Goal: Information Seeking & Learning: Compare options

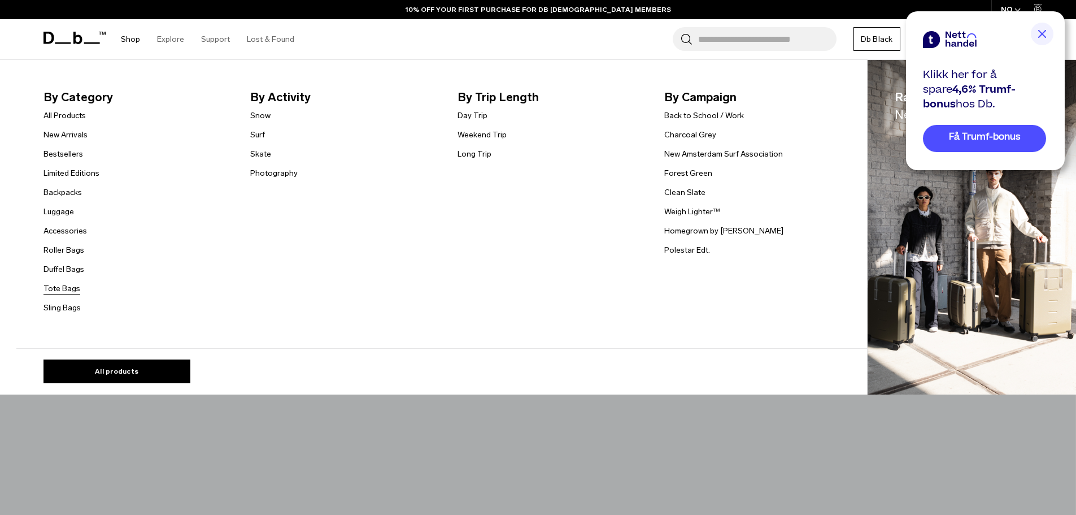
click at [68, 289] on link "Tote Bags" at bounding box center [61, 288] width 37 height 12
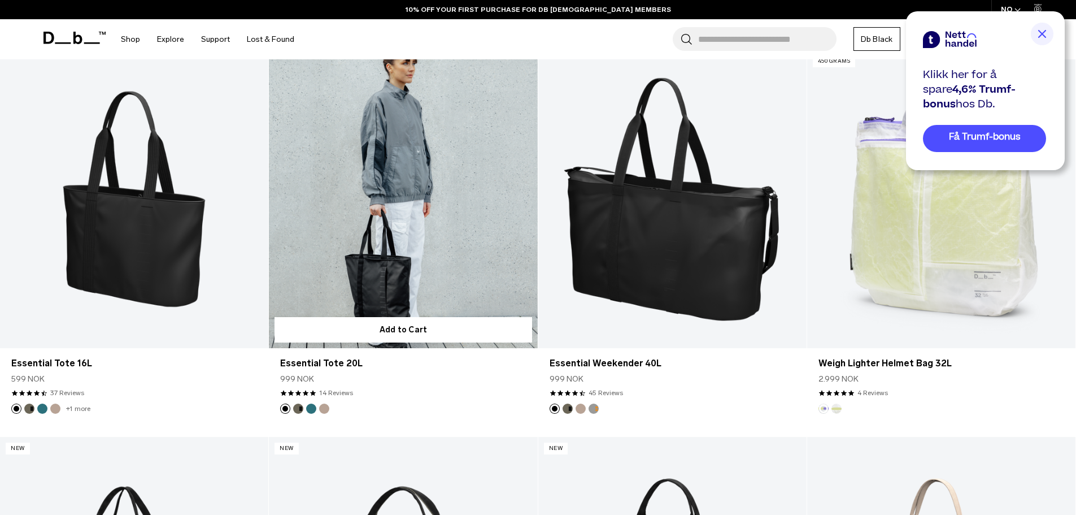
click at [365, 220] on link "Essential Tote 20L" at bounding box center [403, 199] width 268 height 298
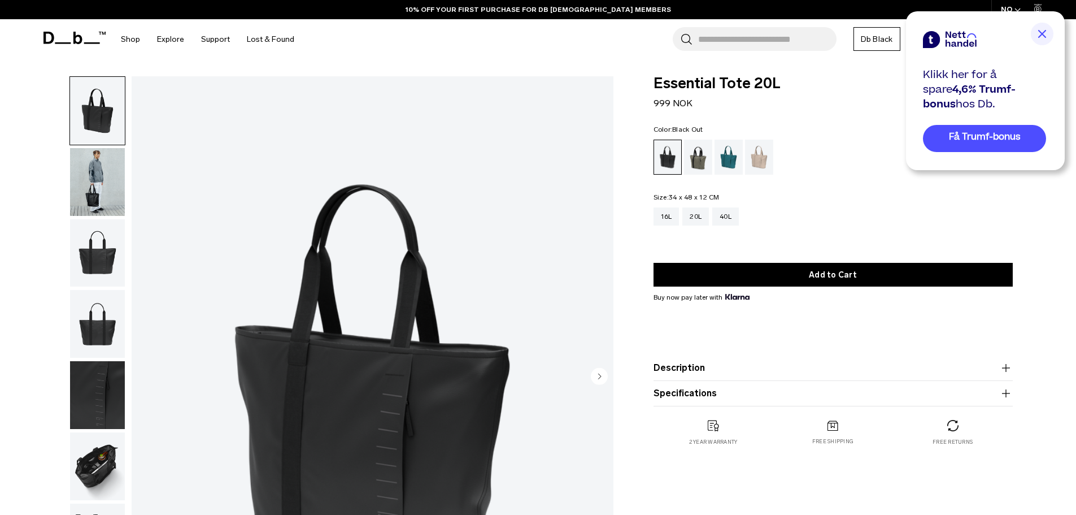
click at [110, 251] on img "button" at bounding box center [97, 253] width 55 height 68
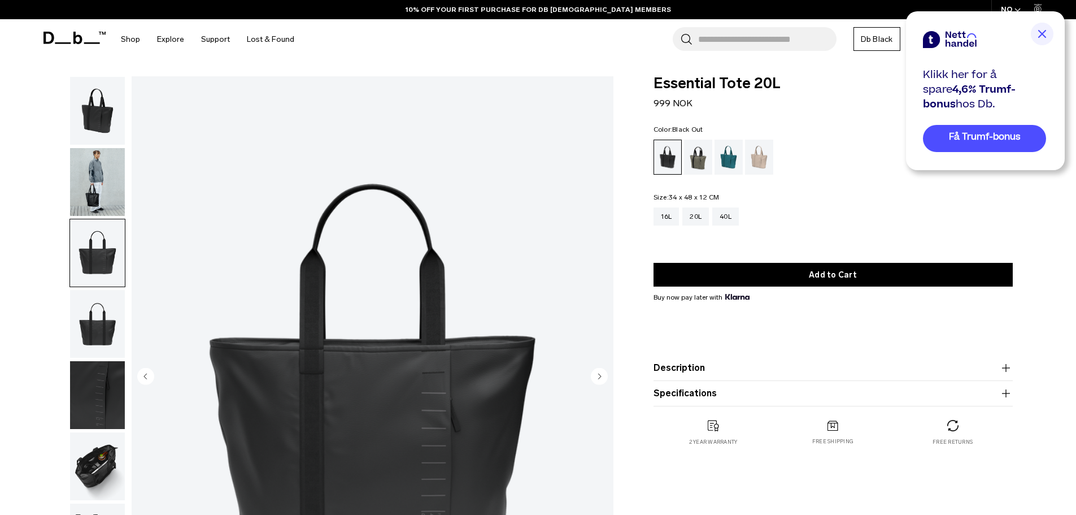
click at [104, 182] on img "button" at bounding box center [97, 182] width 55 height 68
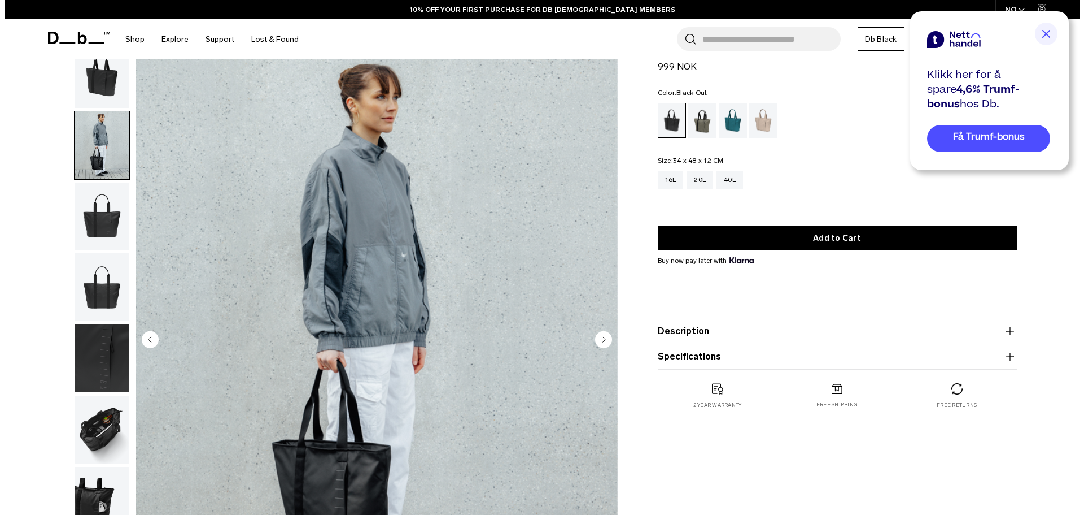
scroll to position [56, 0]
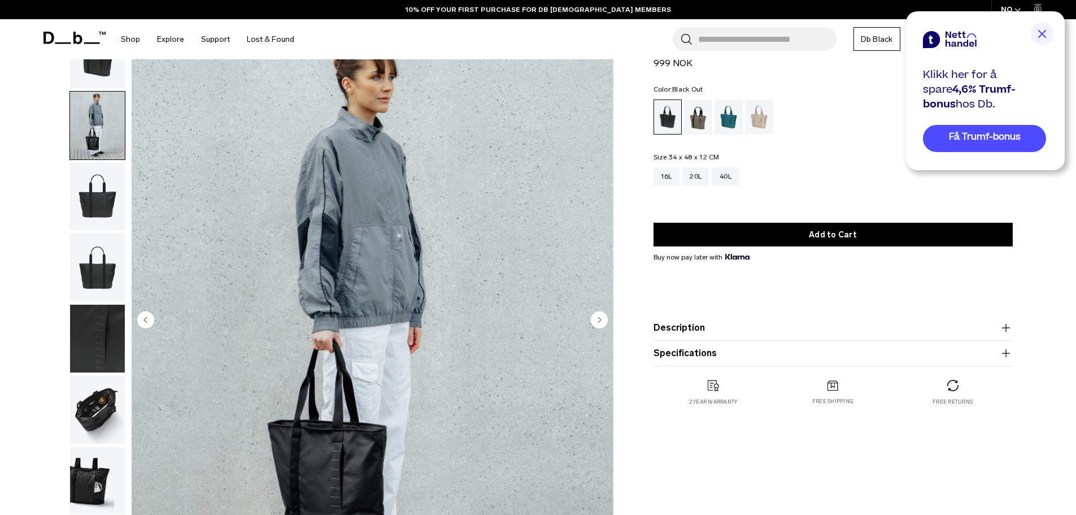
click at [607, 319] on circle "Next slide" at bounding box center [599, 319] width 17 height 17
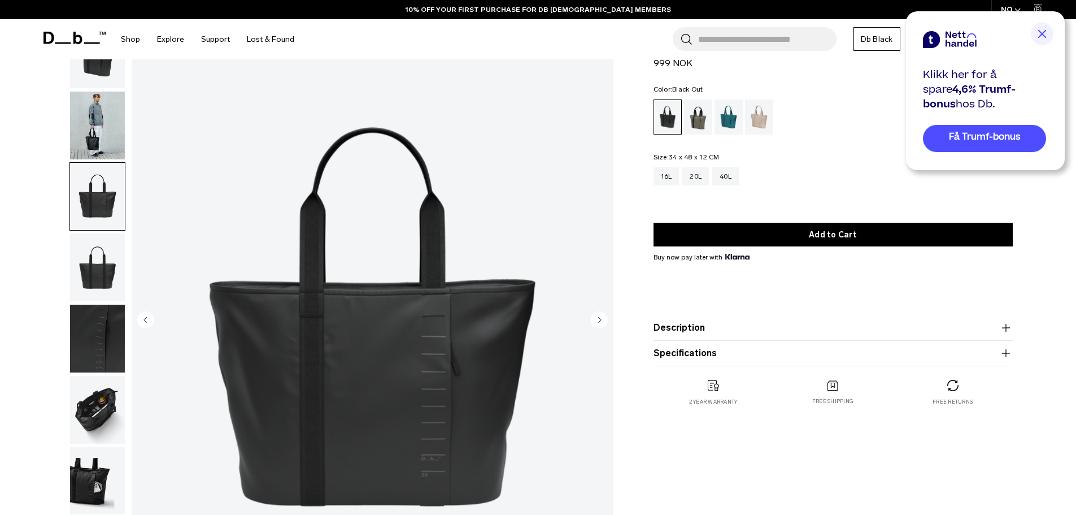
click at [607, 318] on circle "Next slide" at bounding box center [599, 319] width 17 height 17
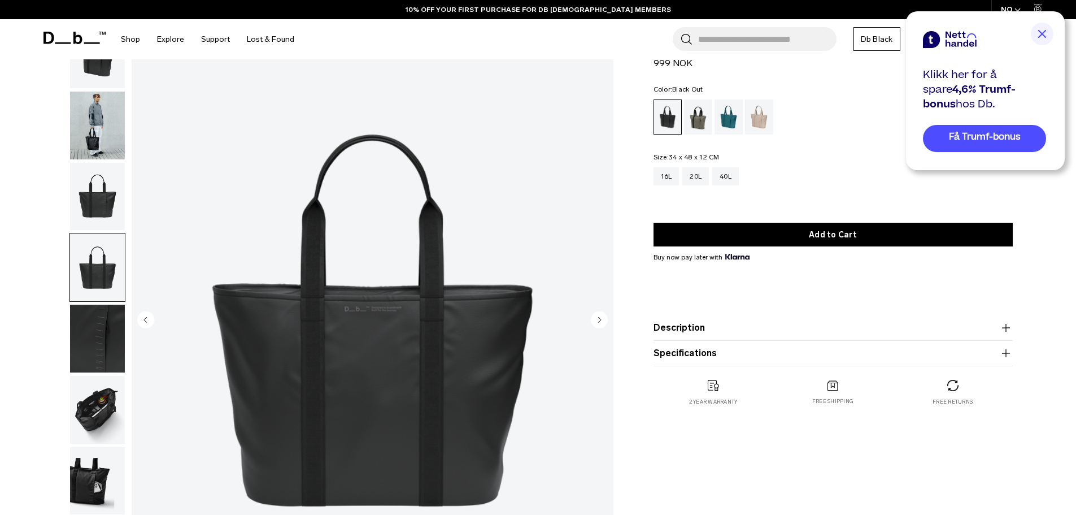
click at [607, 318] on circle "Next slide" at bounding box center [599, 319] width 17 height 17
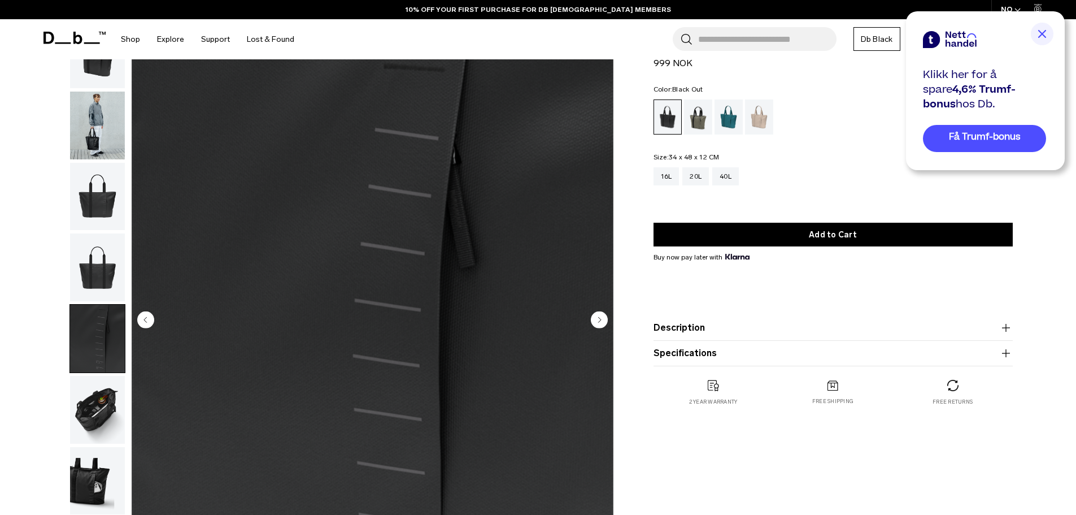
click at [607, 318] on circle "Next slide" at bounding box center [599, 319] width 17 height 17
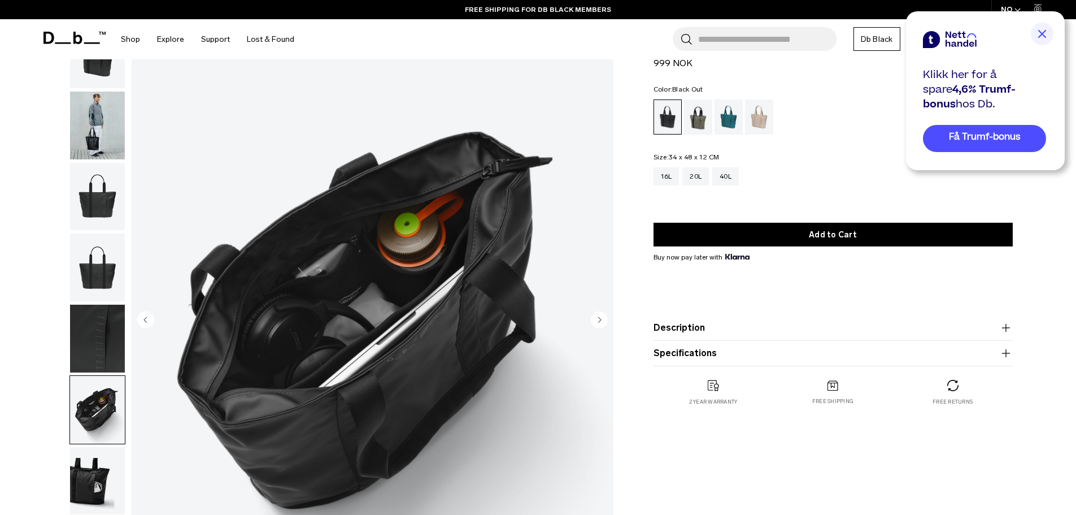
click at [604, 318] on circle "Next slide" at bounding box center [599, 319] width 17 height 17
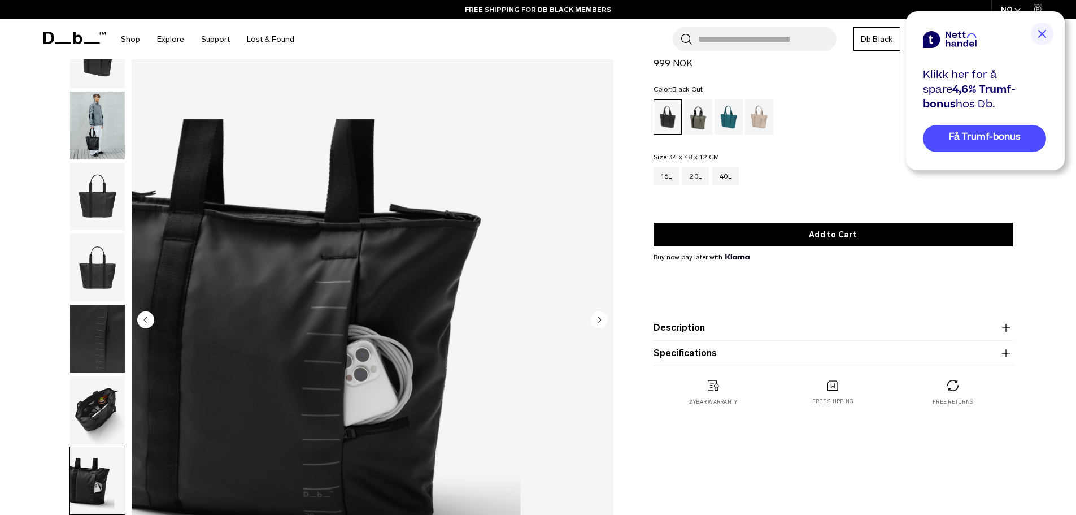
click at [604, 318] on circle "Next slide" at bounding box center [599, 319] width 17 height 17
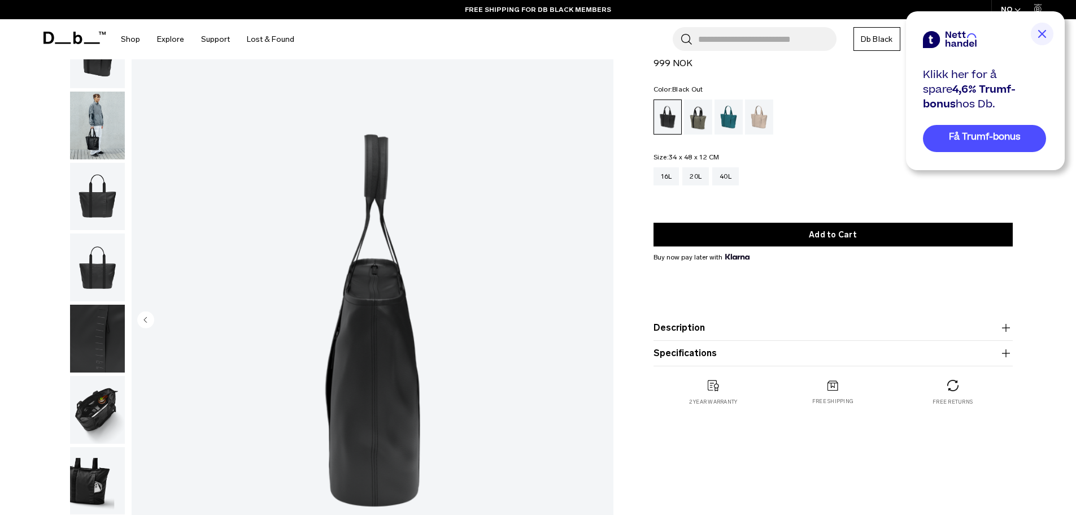
click at [604, 318] on img "8 / 8" at bounding box center [373, 321] width 482 height 602
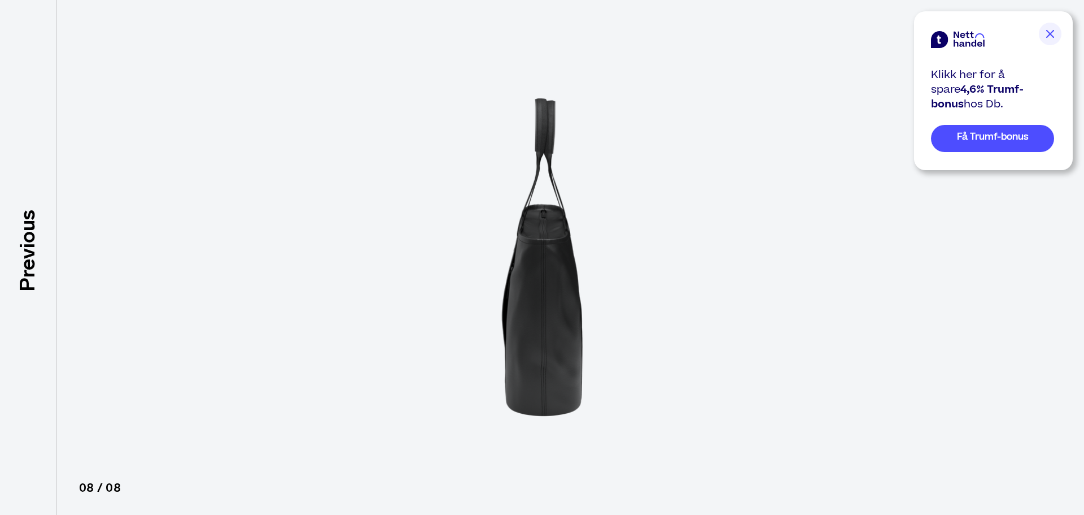
click at [604, 318] on img at bounding box center [542, 257] width 508 height 515
click at [747, 107] on img at bounding box center [542, 257] width 508 height 515
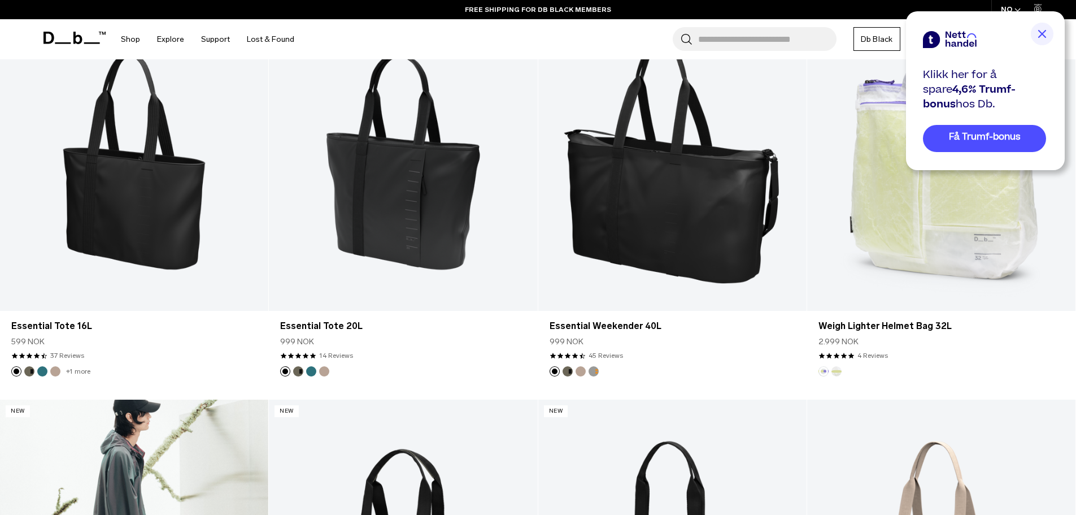
scroll to position [300, 0]
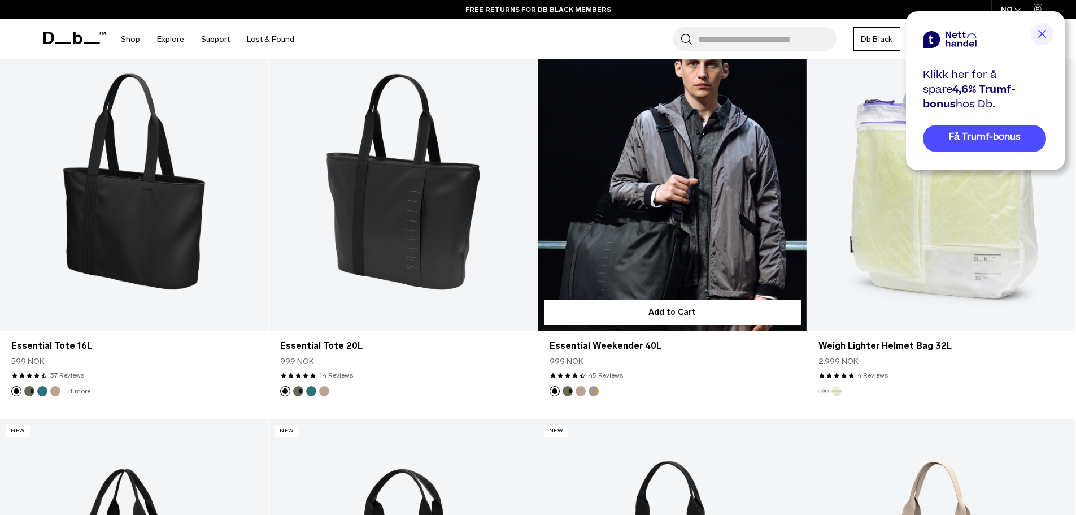
click at [683, 224] on link "Essential Weekender 40L" at bounding box center [672, 181] width 268 height 298
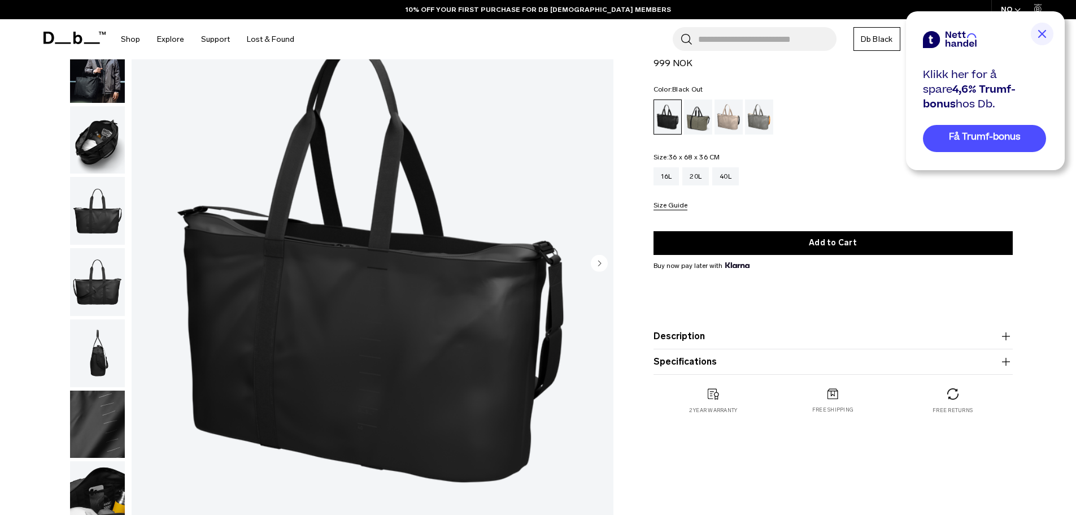
click at [113, 133] on img "button" at bounding box center [97, 140] width 55 height 68
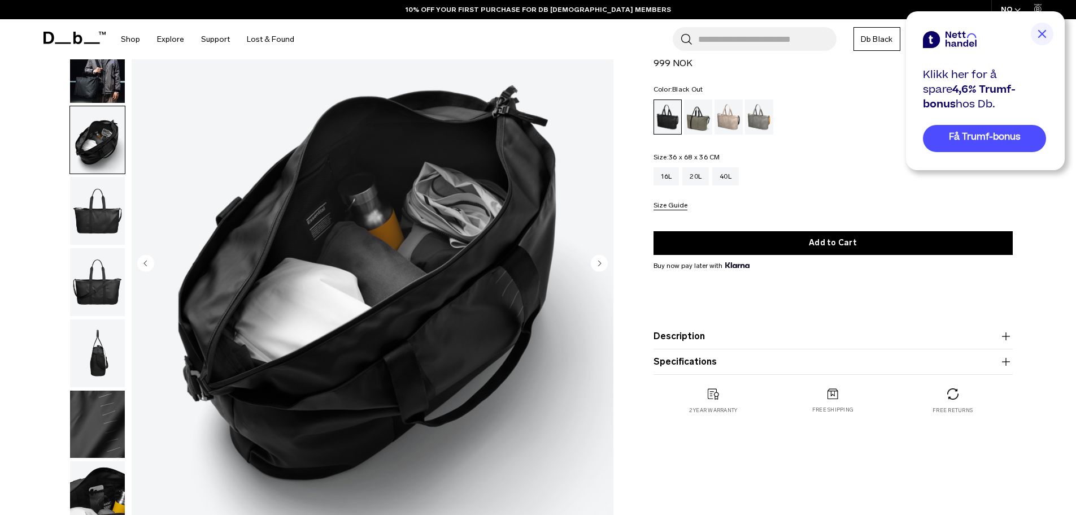
click at [108, 184] on img "button" at bounding box center [97, 211] width 55 height 68
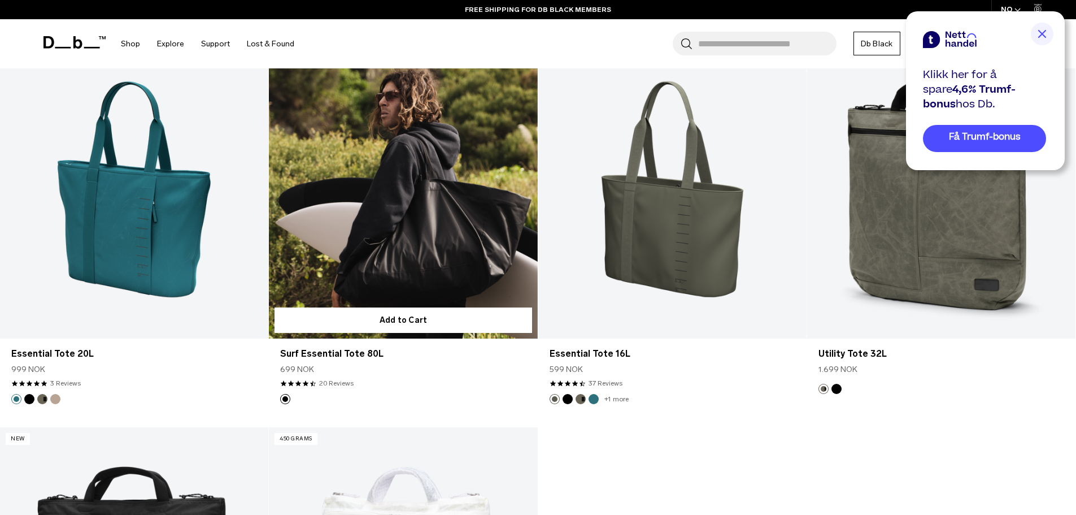
scroll to position [1458, 0]
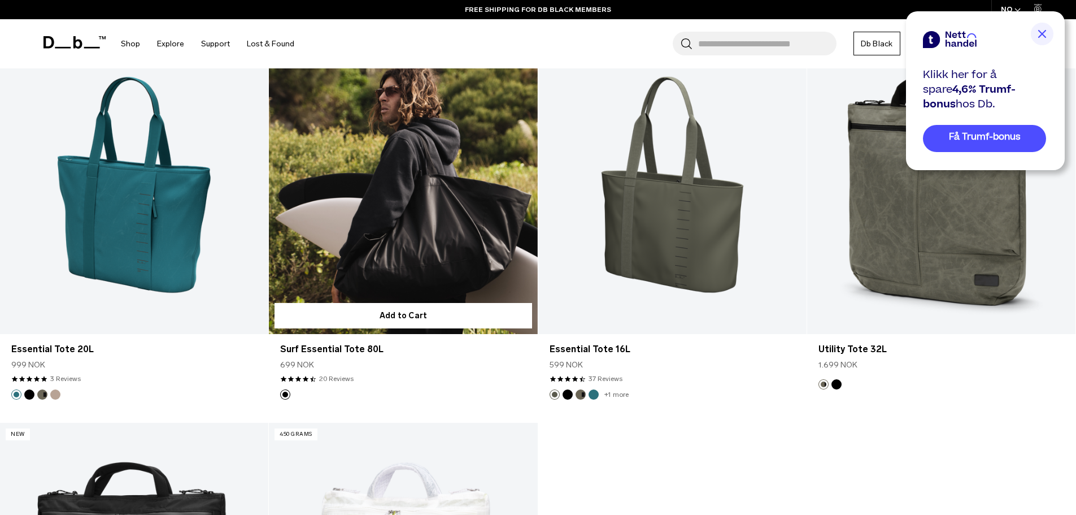
click at [397, 227] on link "Surf Essential Tote 80L" at bounding box center [403, 184] width 268 height 298
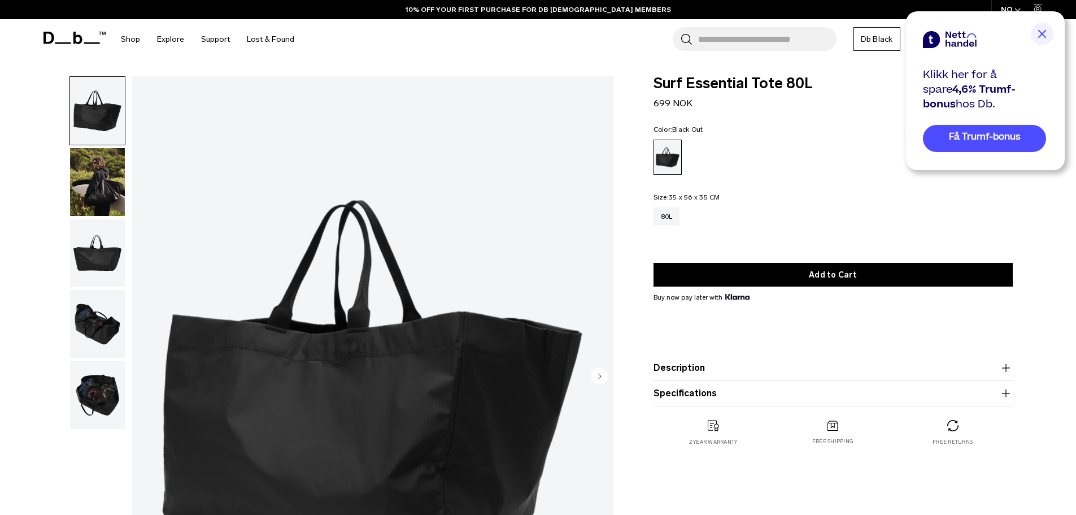
click at [115, 181] on img "button" at bounding box center [97, 182] width 55 height 68
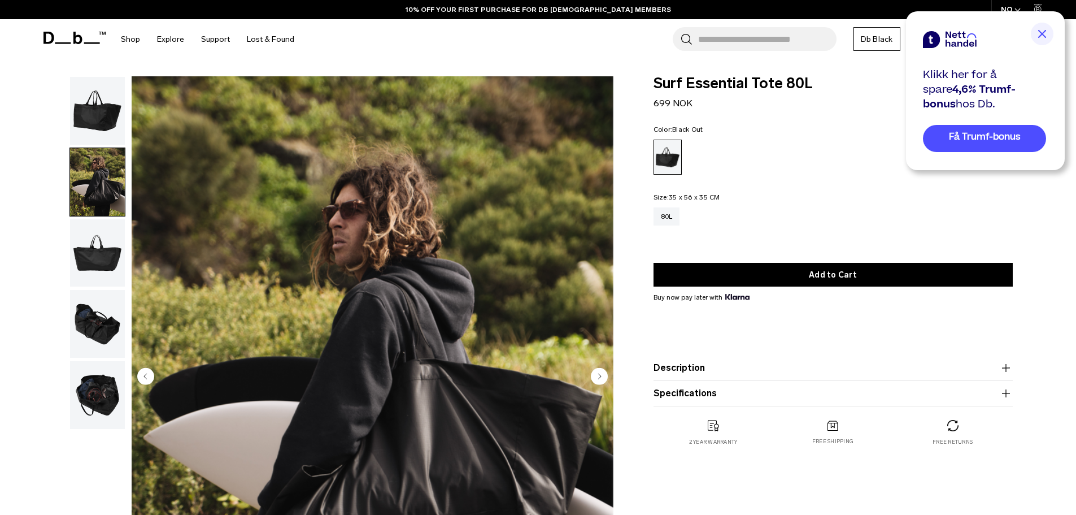
drag, startPoint x: 99, startPoint y: 243, endPoint x: 99, endPoint y: 250, distance: 7.3
click at [99, 243] on img "button" at bounding box center [97, 253] width 55 height 68
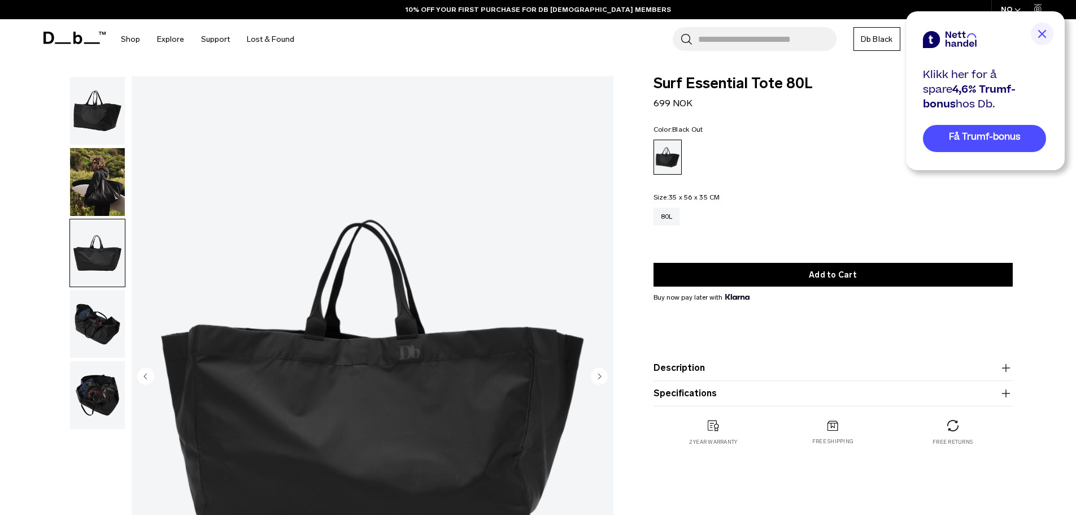
click at [100, 300] on img "button" at bounding box center [97, 324] width 55 height 68
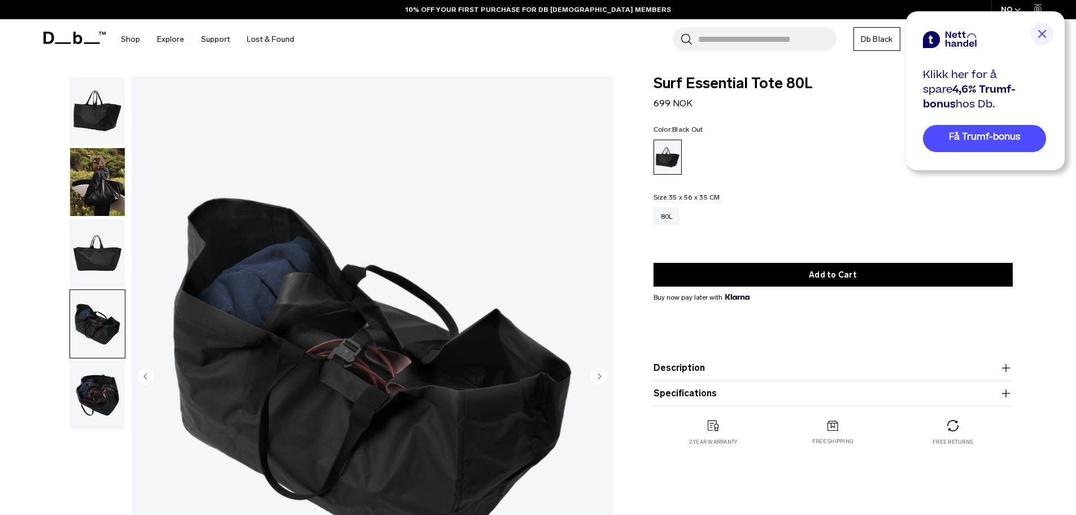
click at [100, 374] on img "button" at bounding box center [97, 395] width 55 height 68
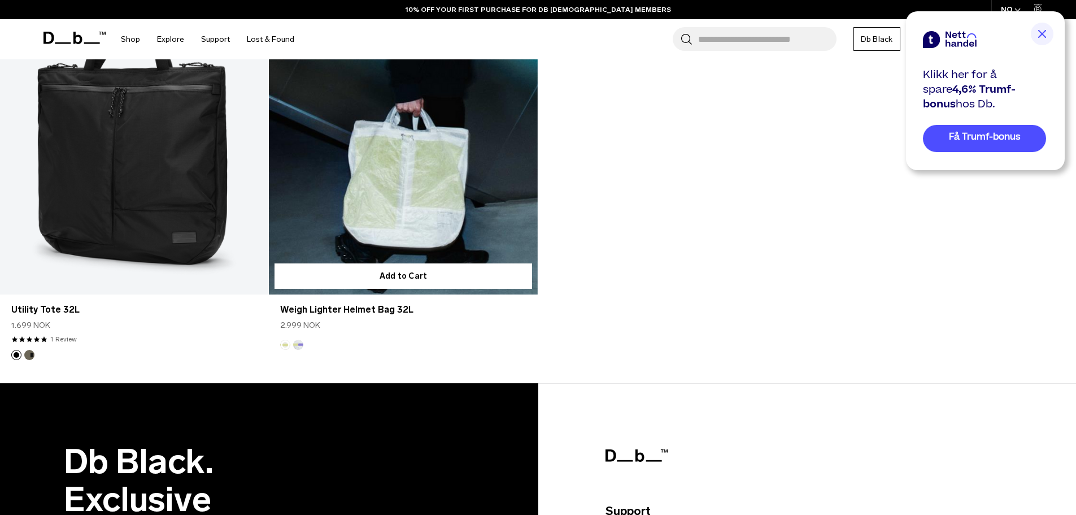
scroll to position [1809, 0]
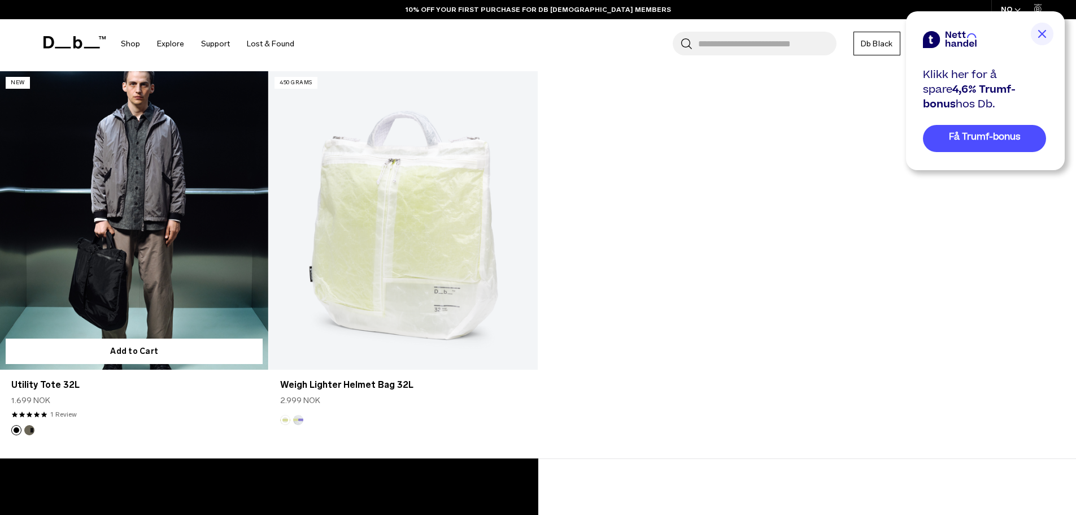
click at [207, 167] on link "Utility Tote 32L" at bounding box center [134, 220] width 268 height 298
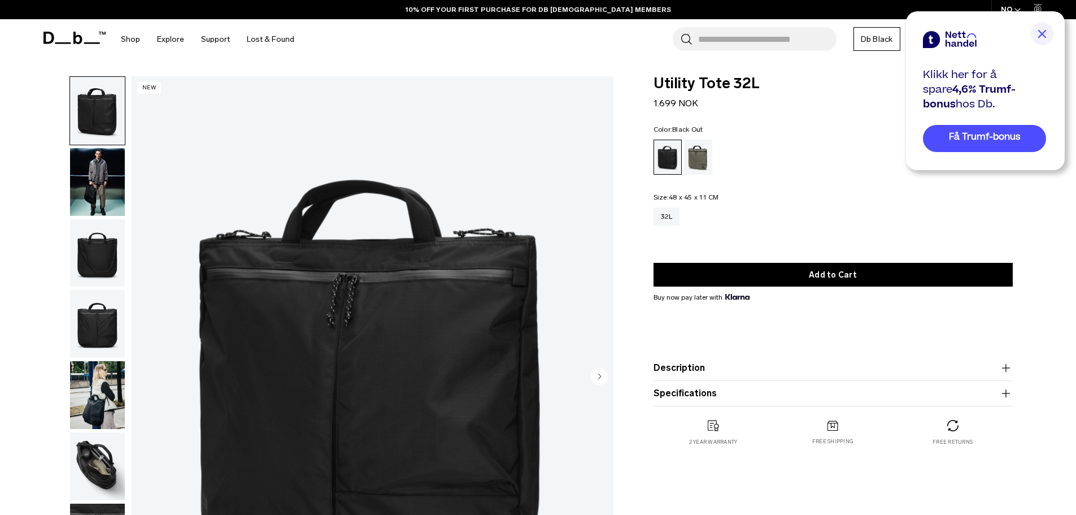
click at [113, 164] on img "button" at bounding box center [97, 182] width 55 height 68
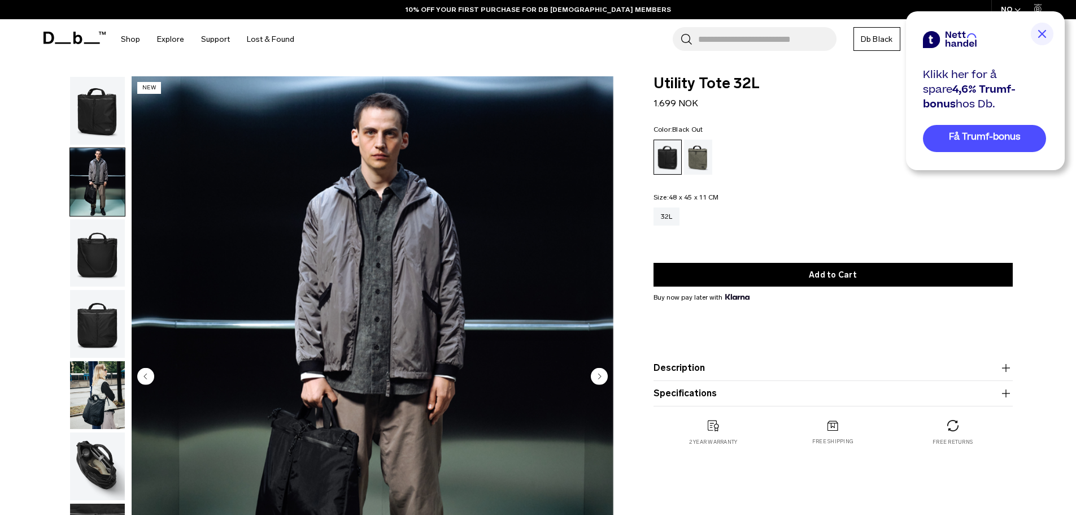
click at [105, 242] on img "button" at bounding box center [97, 253] width 55 height 68
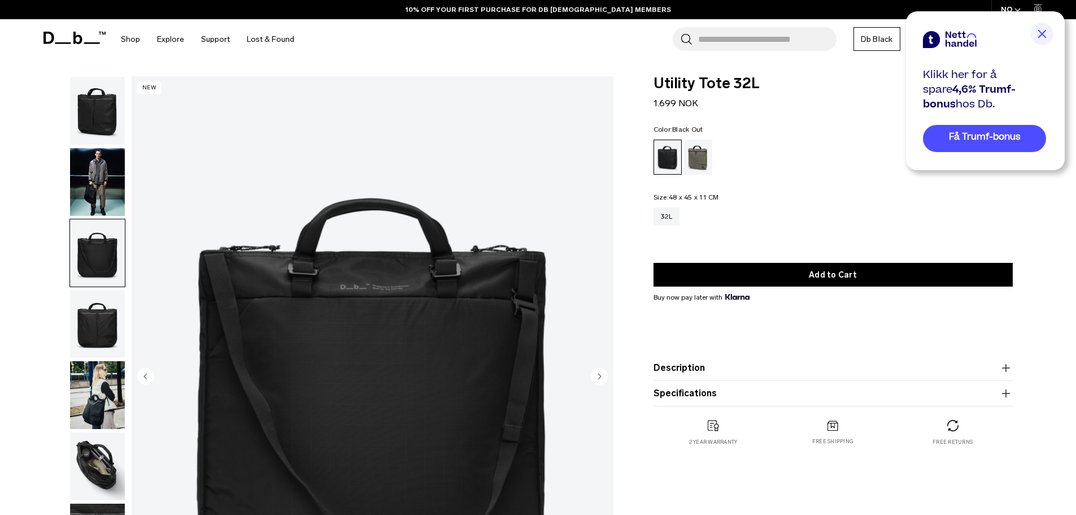
scroll to position [169, 0]
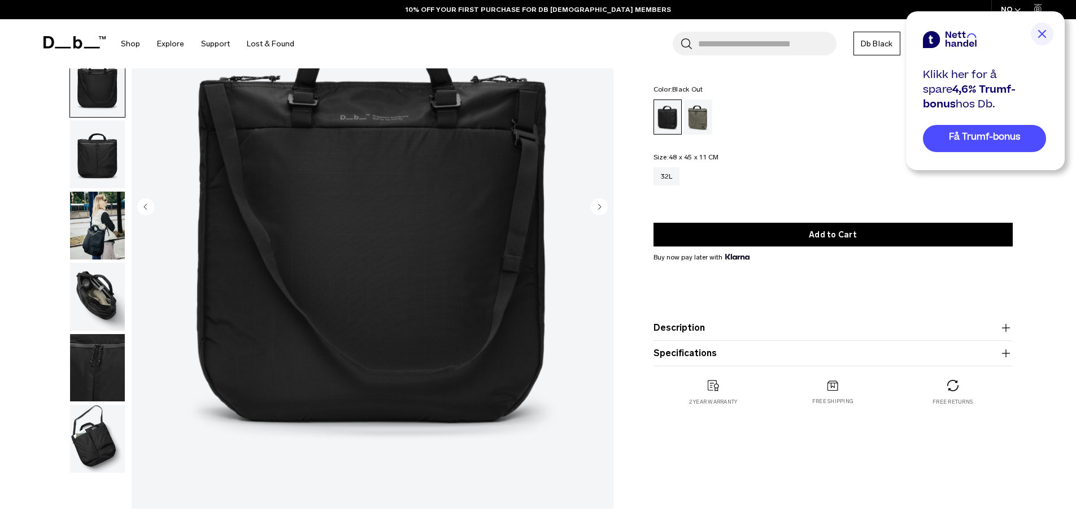
click at [98, 164] on img "button" at bounding box center [97, 154] width 55 height 68
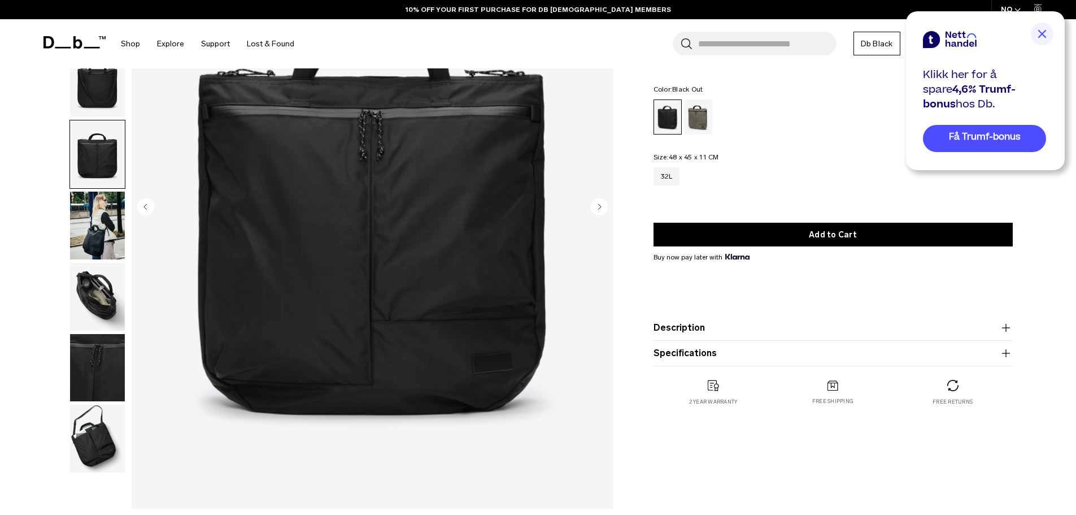
click at [99, 223] on img "button" at bounding box center [97, 225] width 55 height 68
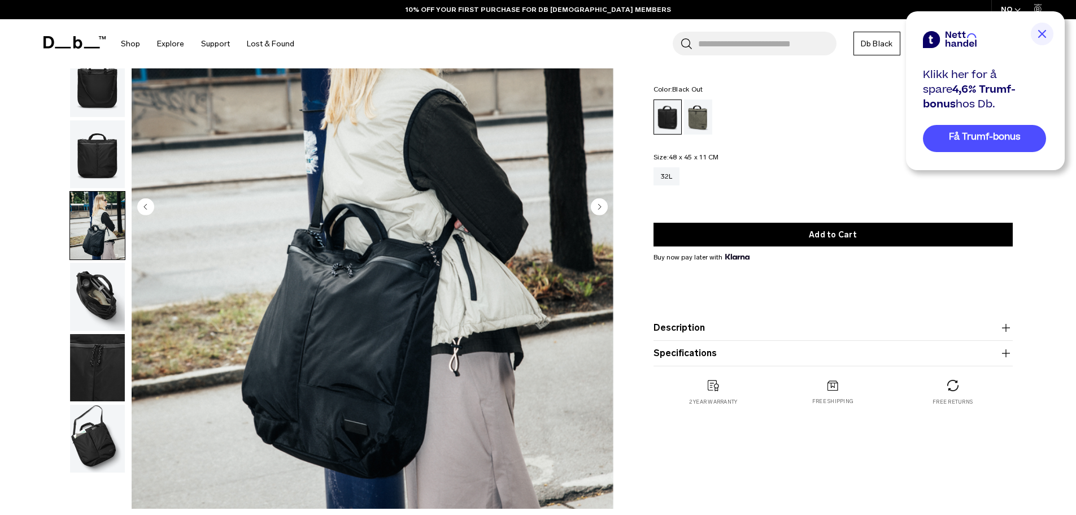
click at [94, 285] on img "button" at bounding box center [97, 297] width 55 height 68
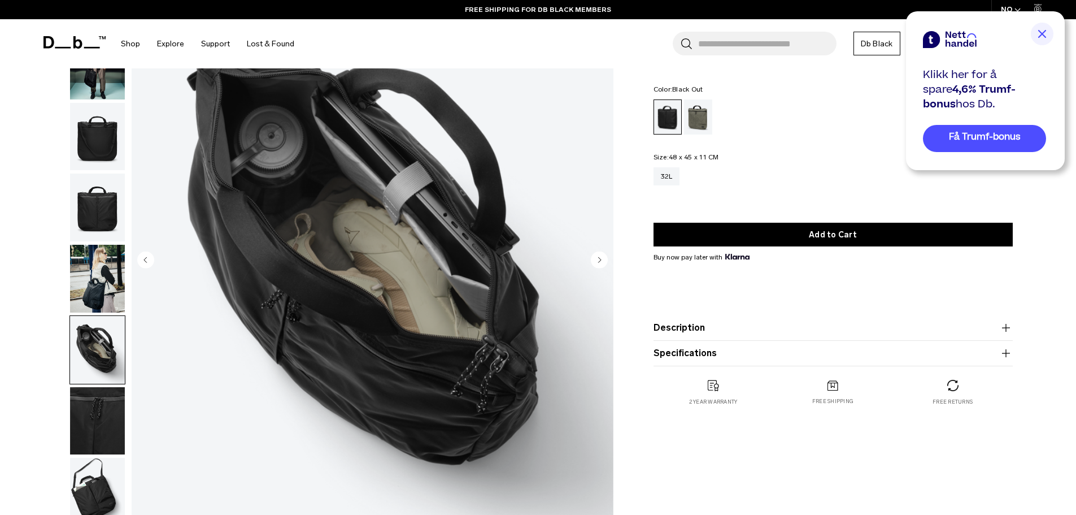
scroll to position [56, 0]
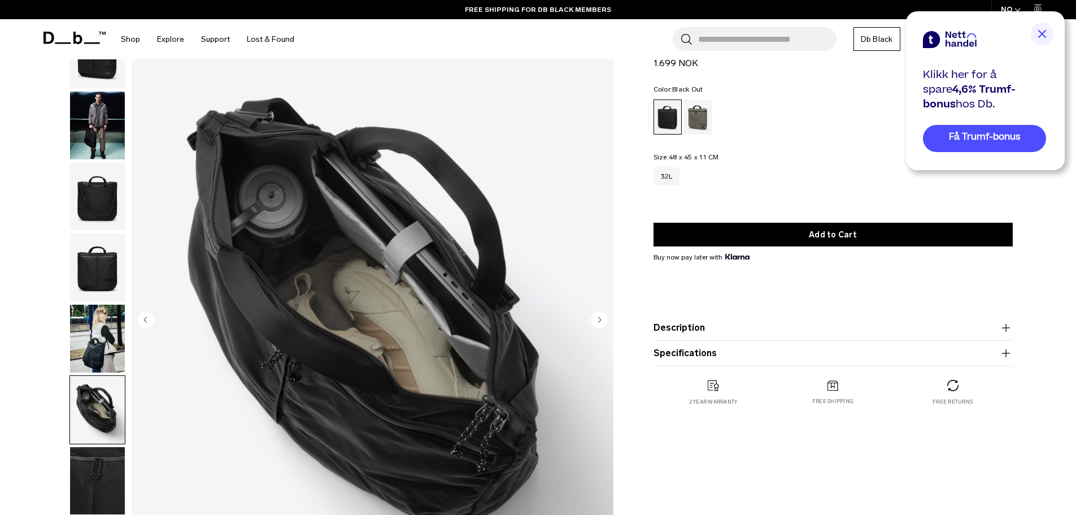
click at [101, 268] on img "button" at bounding box center [97, 267] width 55 height 68
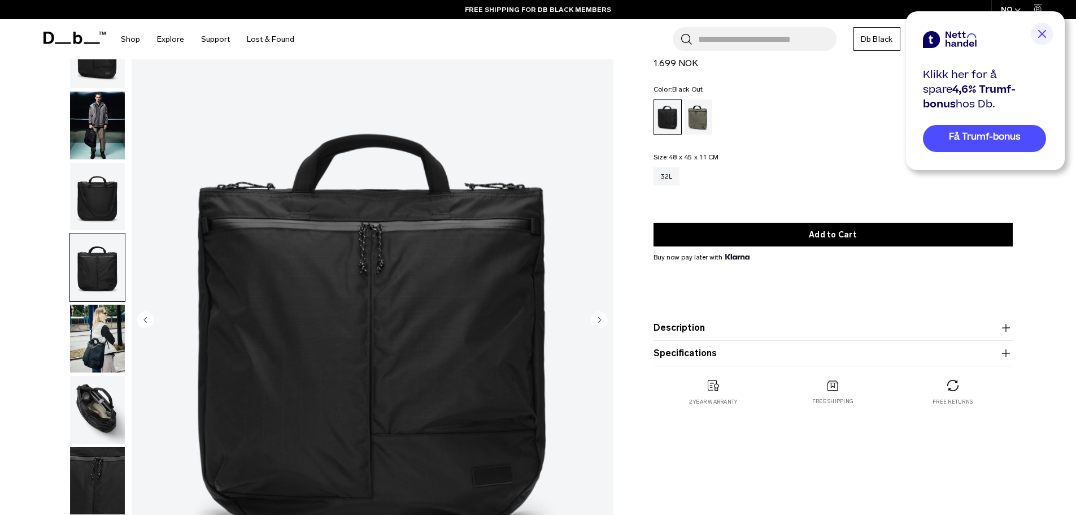
click at [102, 336] on img "button" at bounding box center [97, 338] width 55 height 68
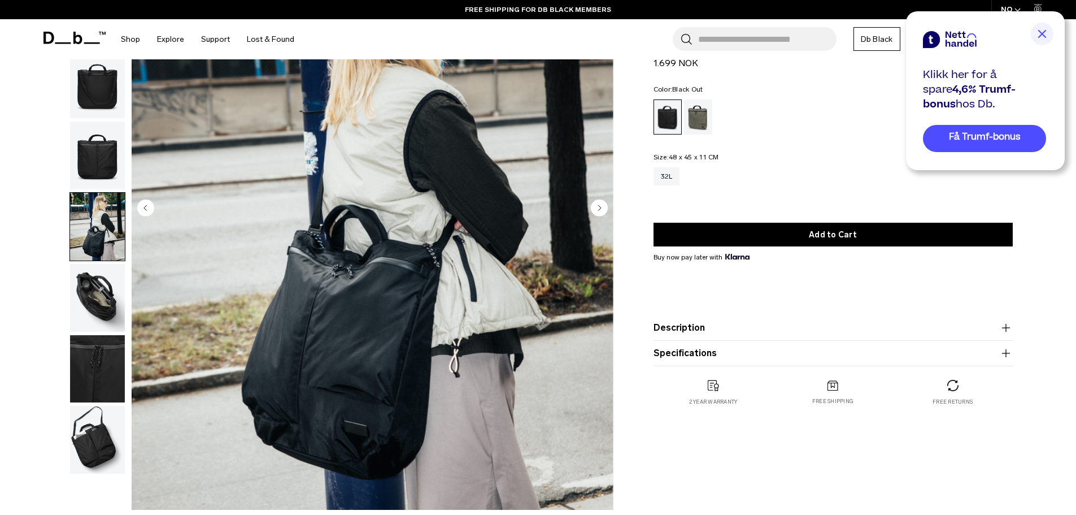
scroll to position [169, 0]
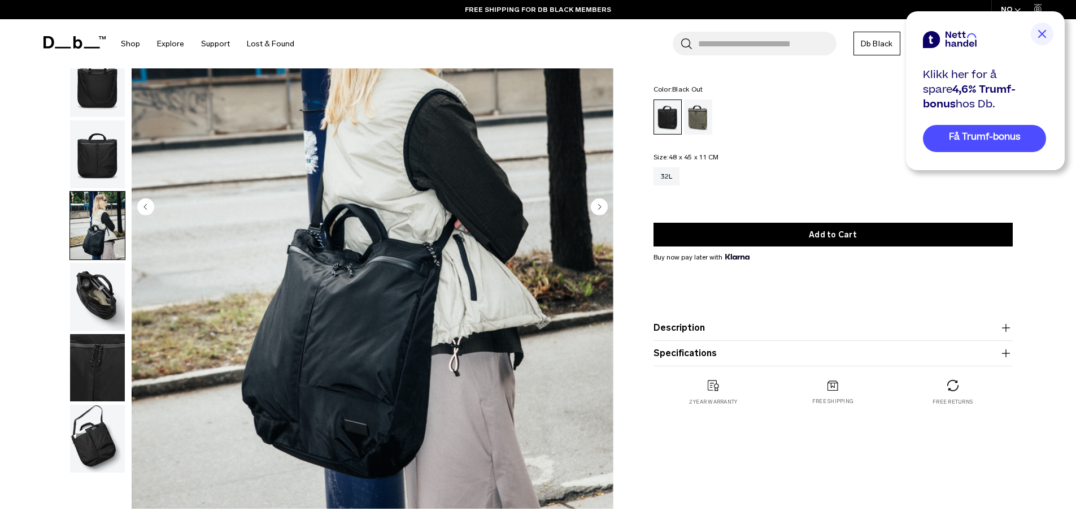
click at [101, 289] on img "button" at bounding box center [97, 297] width 55 height 68
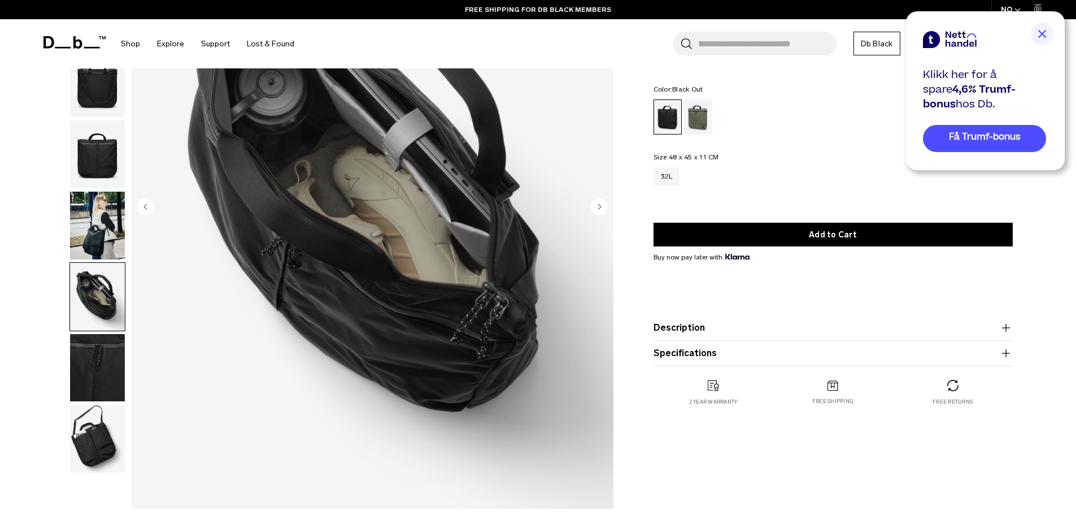
click at [93, 337] on img "button" at bounding box center [97, 368] width 55 height 68
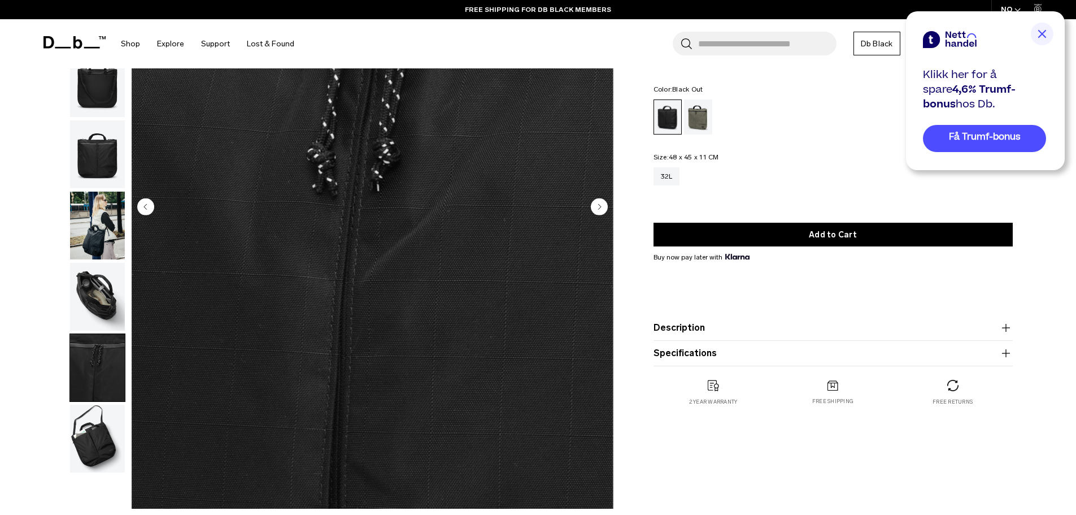
click at [85, 415] on img "button" at bounding box center [97, 438] width 55 height 68
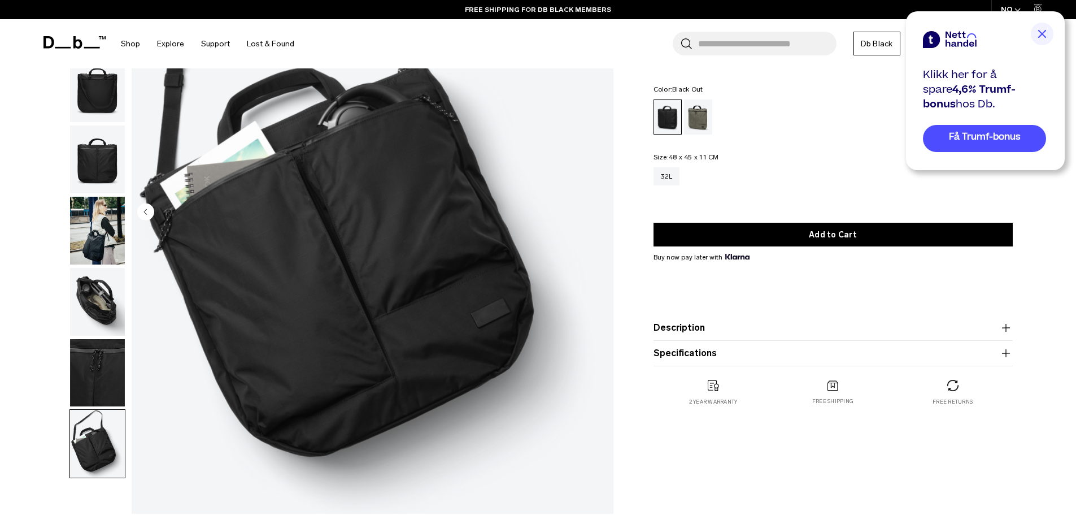
scroll to position [0, 0]
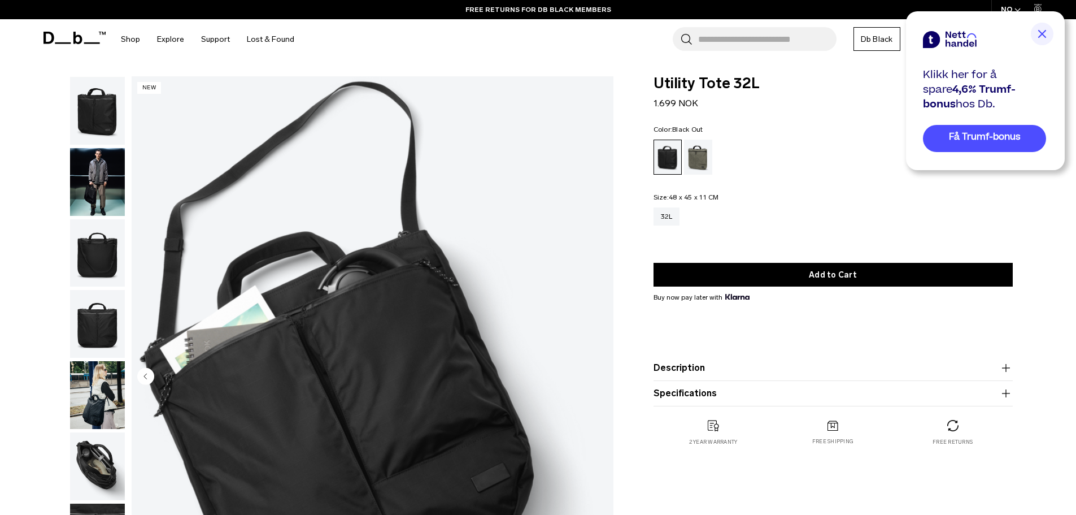
click at [110, 125] on img "button" at bounding box center [97, 111] width 55 height 68
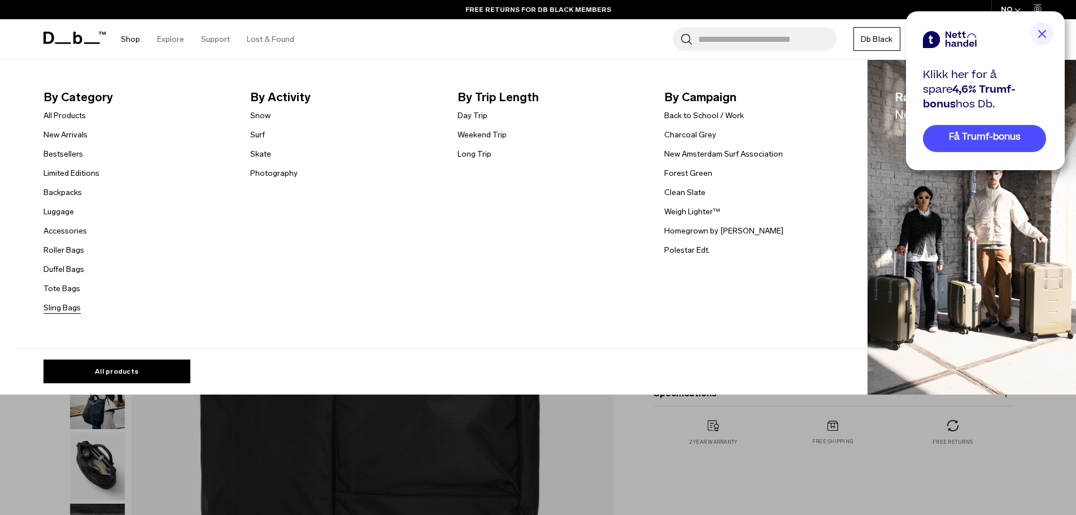
click at [75, 306] on link "Sling Bags" at bounding box center [61, 308] width 37 height 12
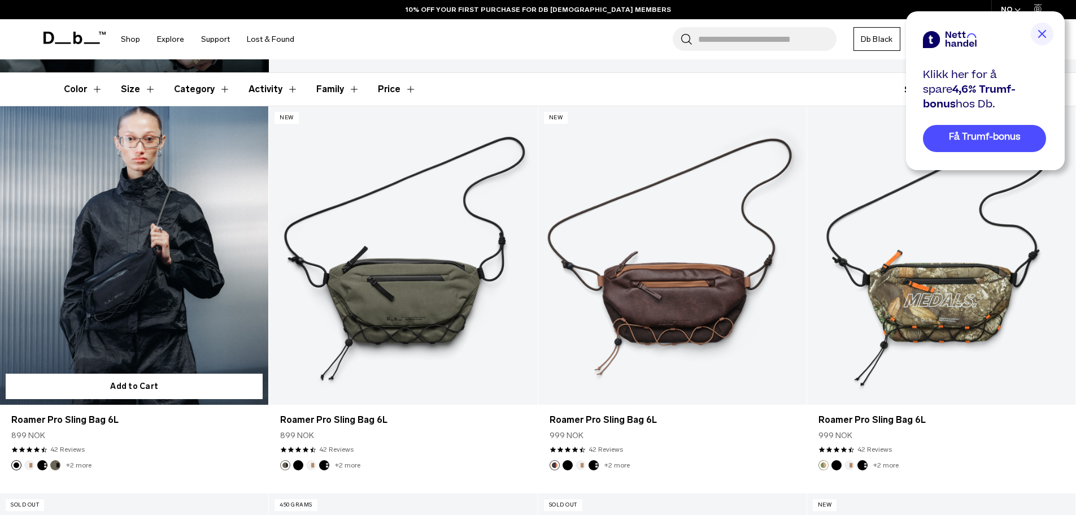
click at [152, 267] on link "Roamer Pro Sling Bag 6L" at bounding box center [134, 255] width 268 height 298
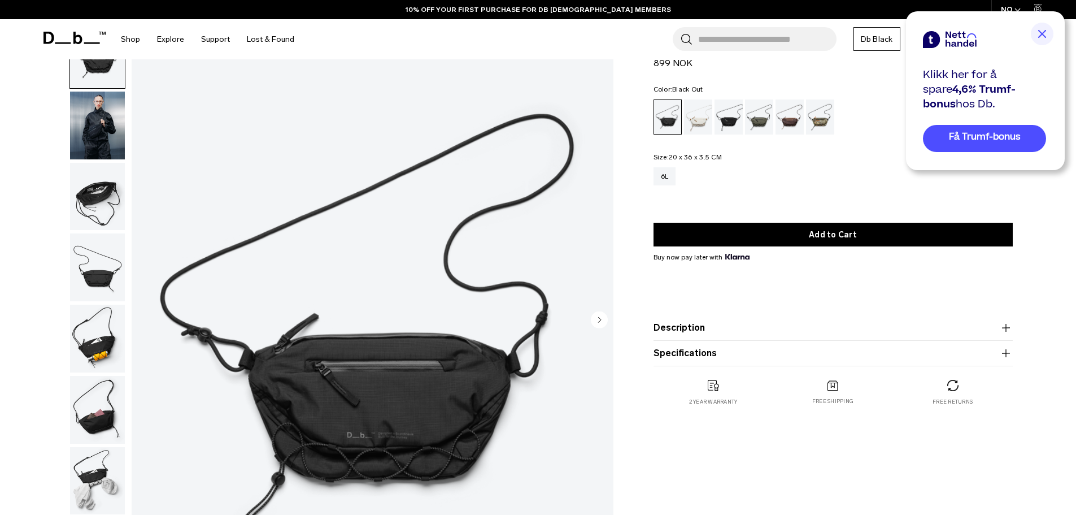
click at [98, 187] on img "button" at bounding box center [97, 197] width 55 height 68
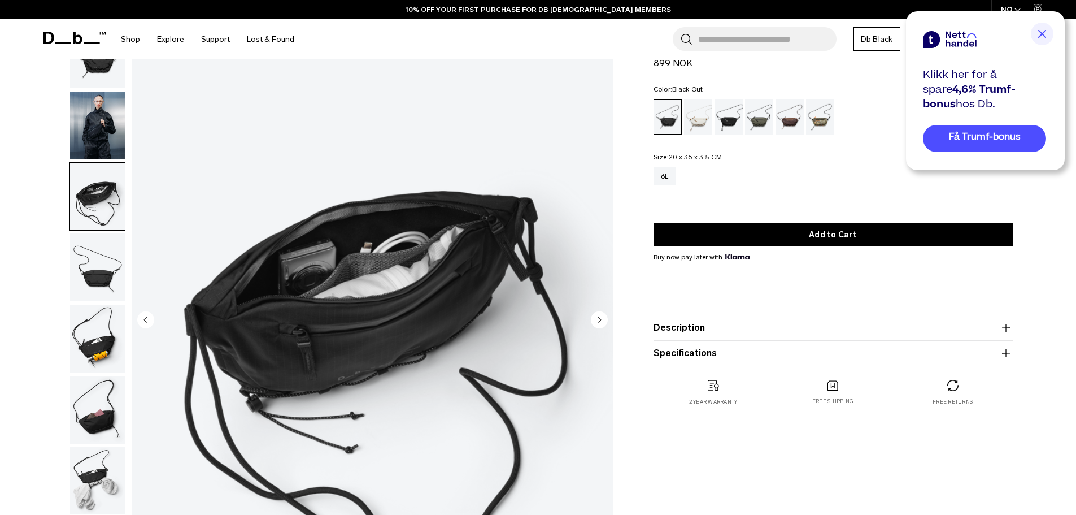
click at [103, 254] on img "button" at bounding box center [97, 267] width 55 height 68
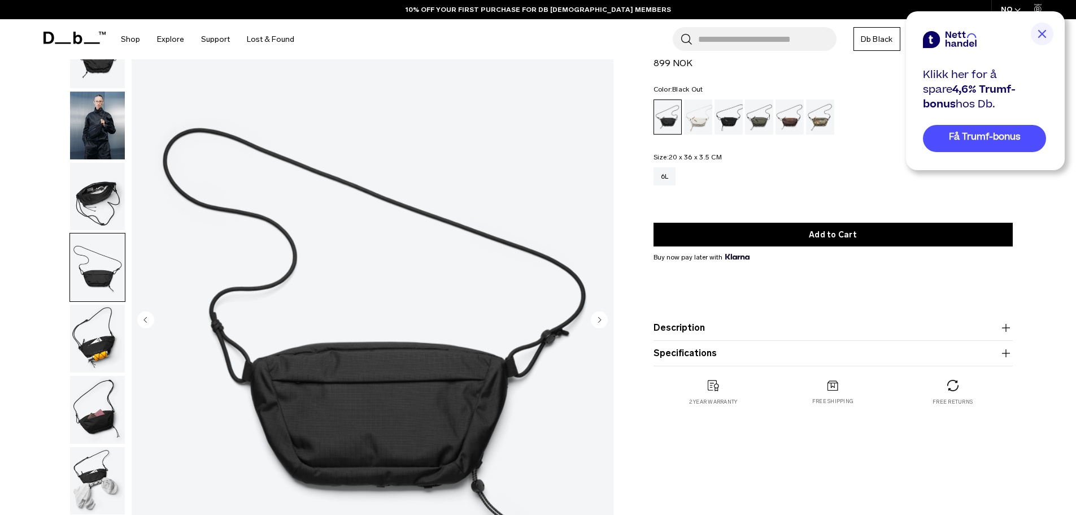
click at [101, 321] on img "button" at bounding box center [97, 338] width 55 height 68
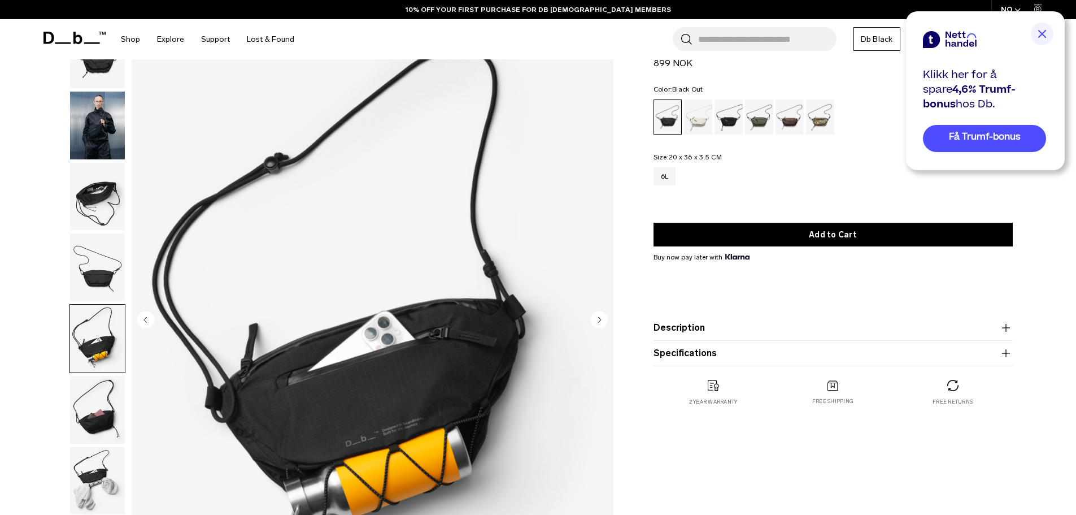
click at [88, 376] on img "button" at bounding box center [97, 410] width 55 height 68
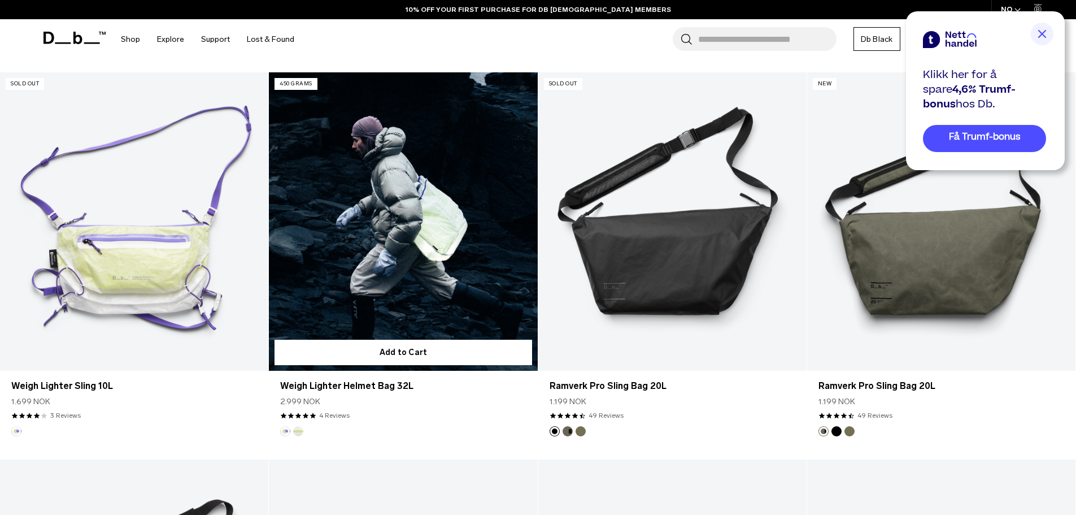
scroll to position [639, 0]
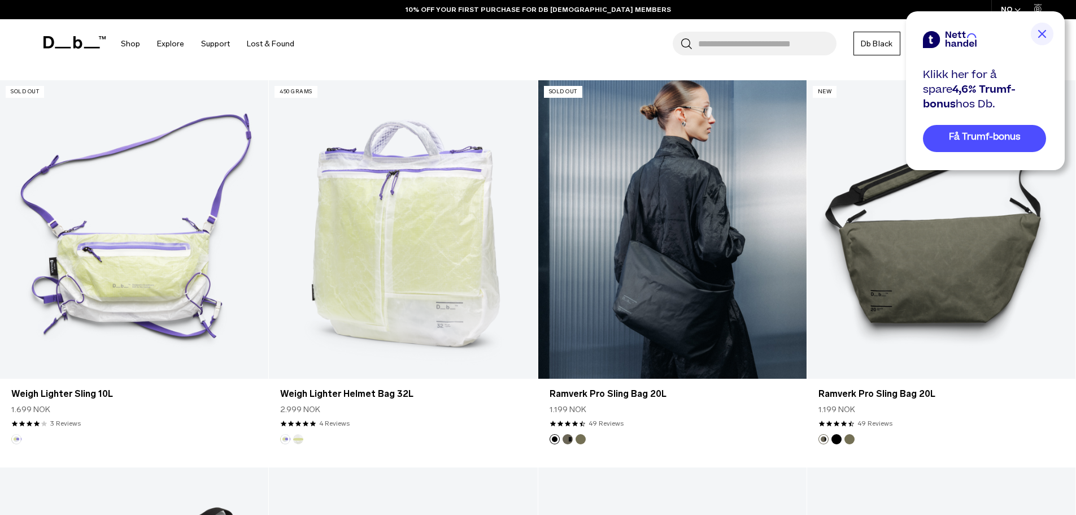
click at [771, 246] on link "Ramverk Pro Sling Bag 20L" at bounding box center [672, 229] width 268 height 298
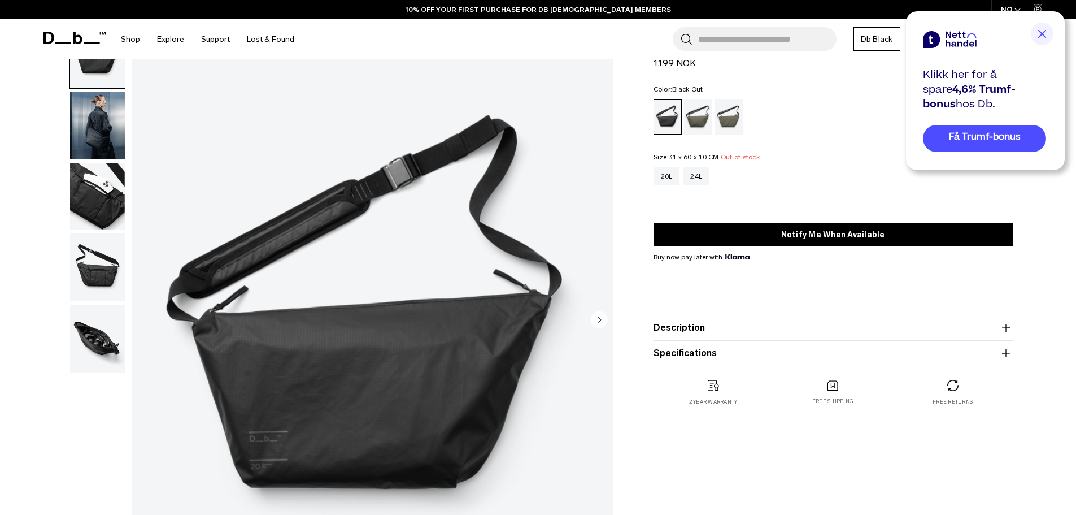
click at [101, 198] on img "button" at bounding box center [97, 197] width 55 height 68
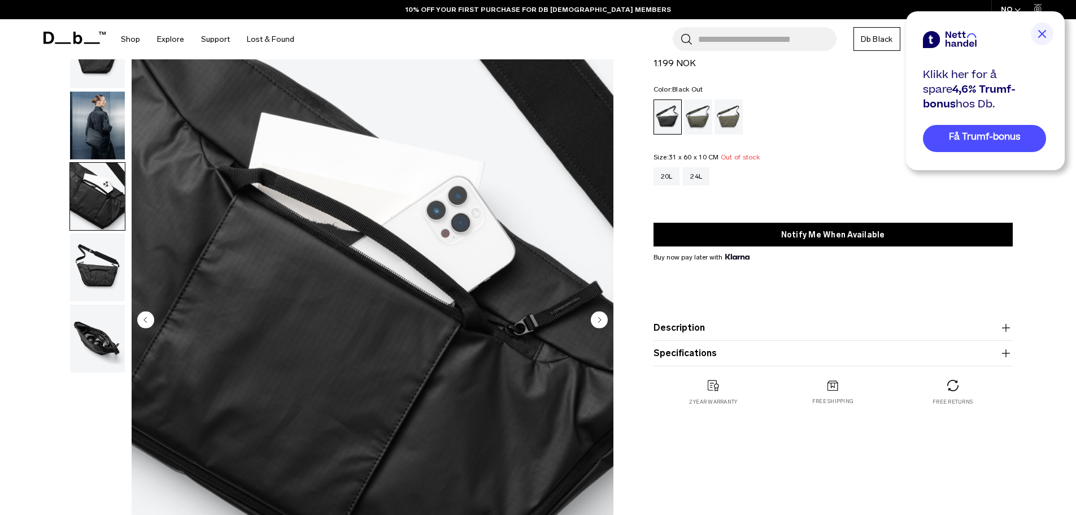
click at [94, 247] on img "button" at bounding box center [97, 267] width 55 height 68
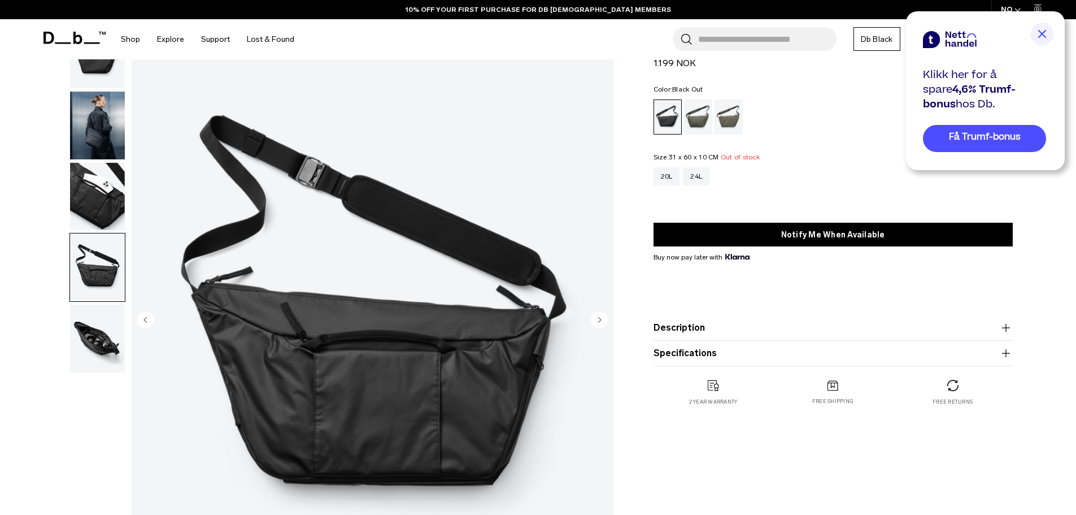
click at [82, 308] on img "button" at bounding box center [97, 338] width 55 height 68
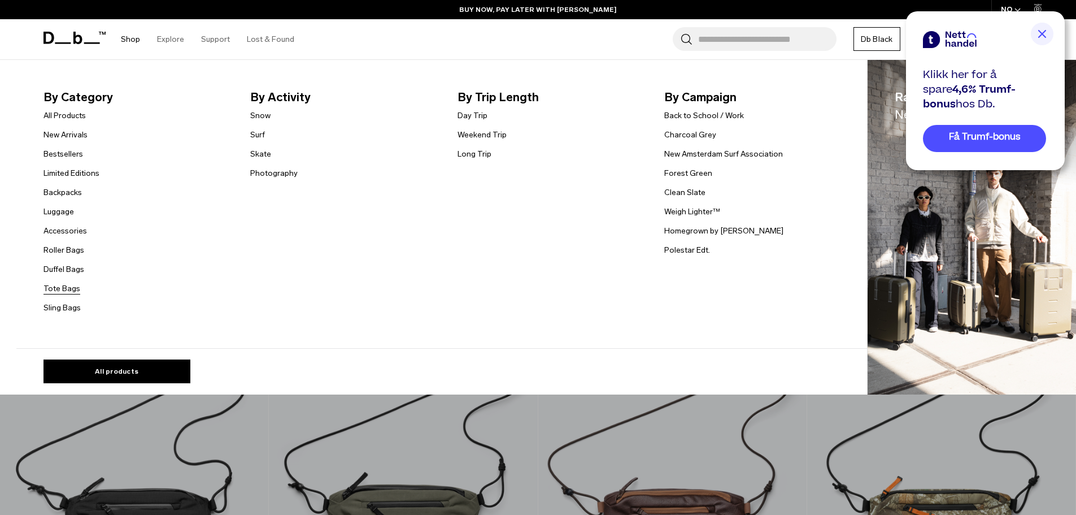
click at [65, 286] on link "Tote Bags" at bounding box center [61, 288] width 37 height 12
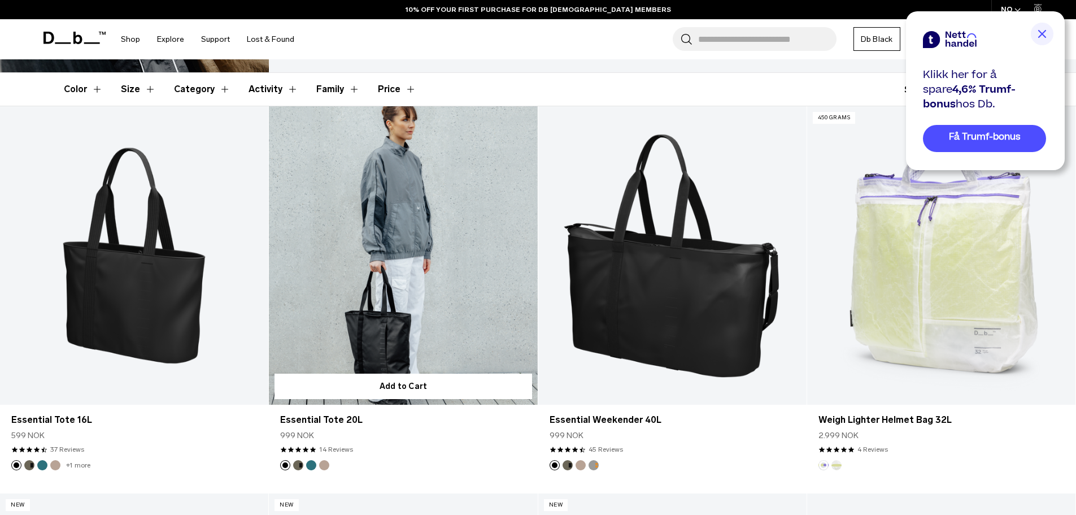
click at [434, 320] on link "Essential Tote 20L" at bounding box center [403, 255] width 268 height 298
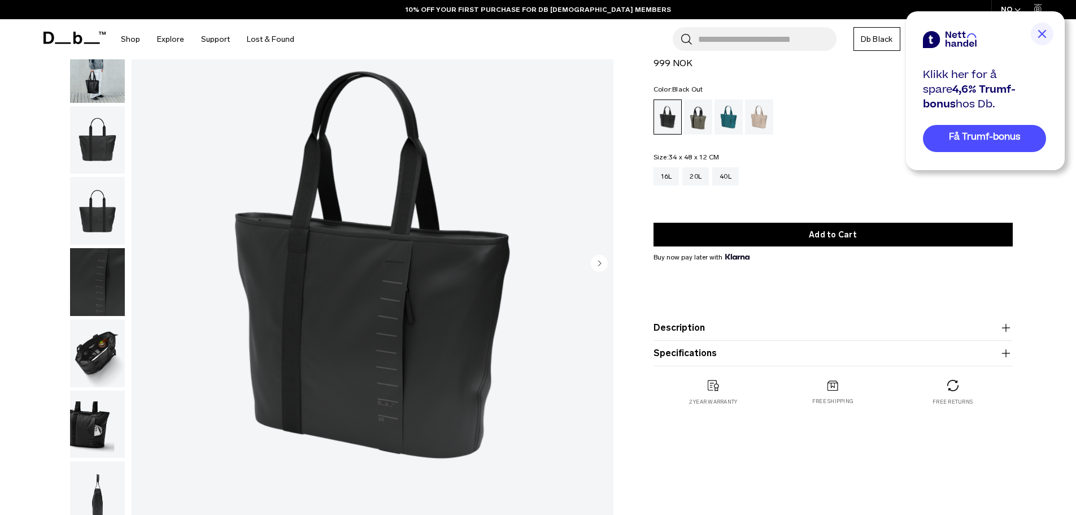
click at [99, 240] on img "button" at bounding box center [97, 211] width 55 height 68
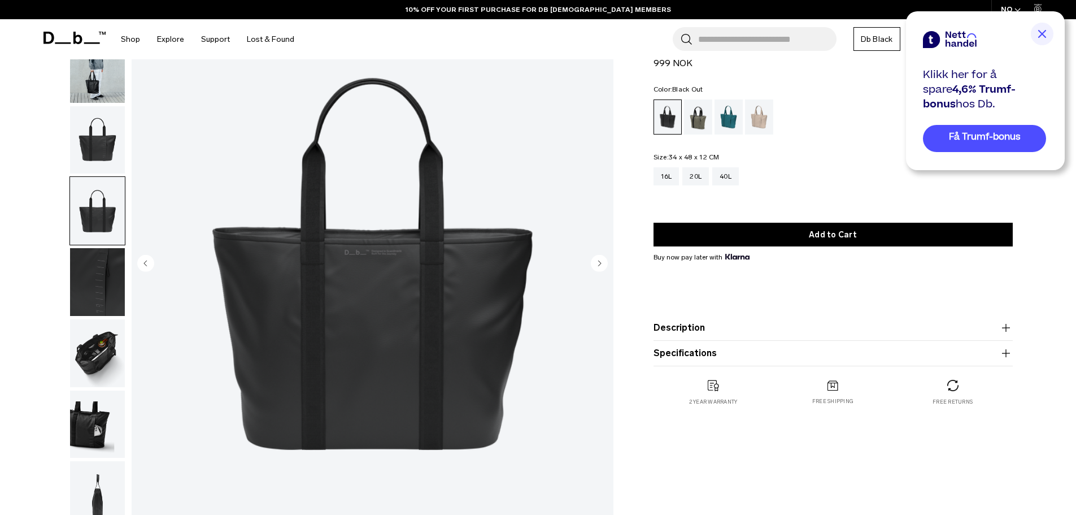
click at [99, 277] on img "button" at bounding box center [97, 282] width 55 height 68
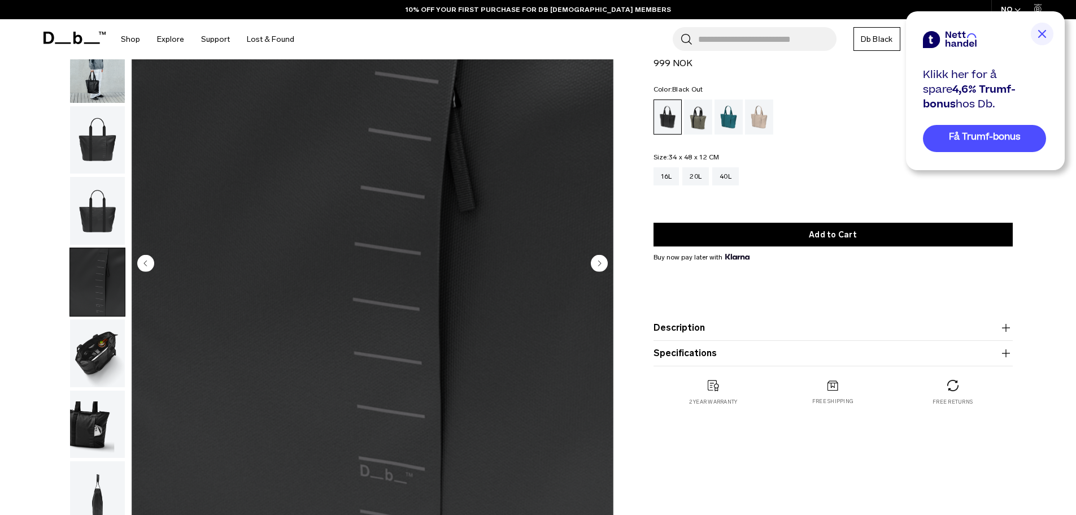
click at [95, 347] on img "button" at bounding box center [97, 353] width 55 height 68
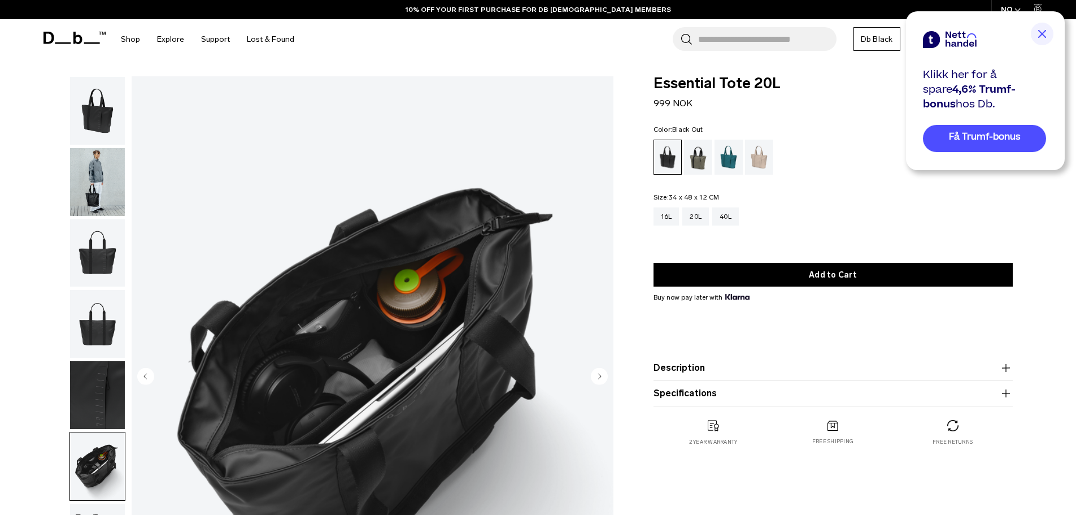
click at [93, 111] on img "button" at bounding box center [97, 111] width 55 height 68
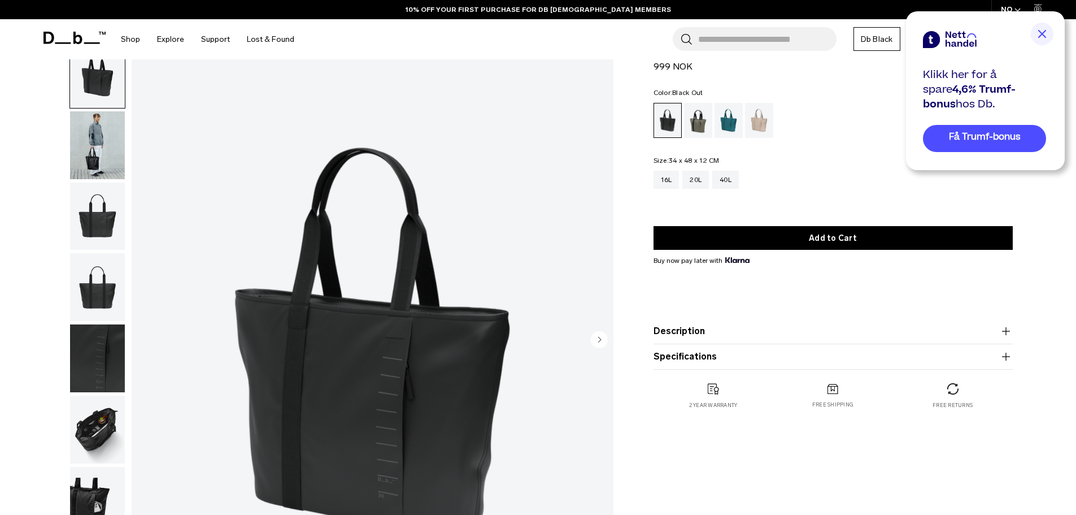
scroll to position [56, 0]
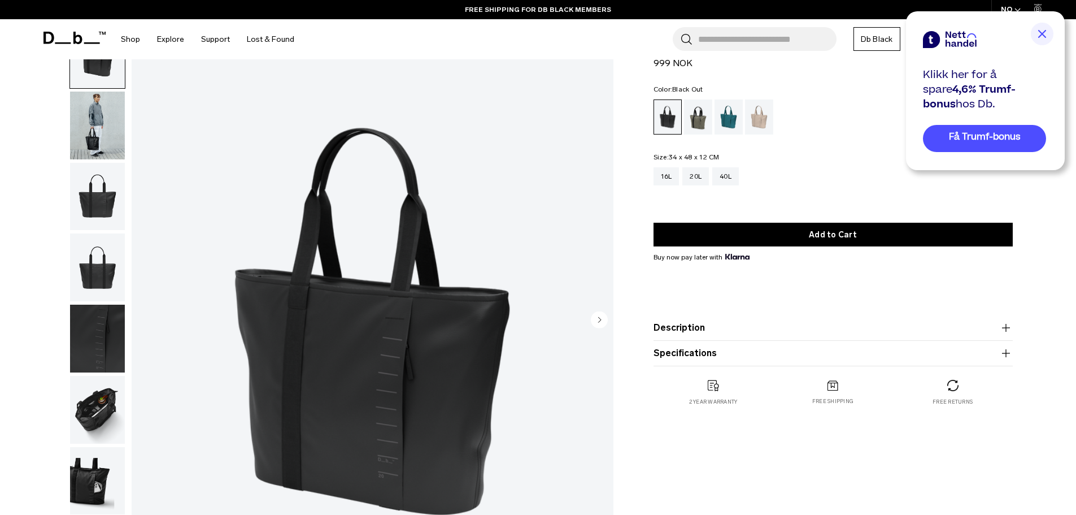
click at [603, 318] on circle "Next slide" at bounding box center [599, 319] width 17 height 17
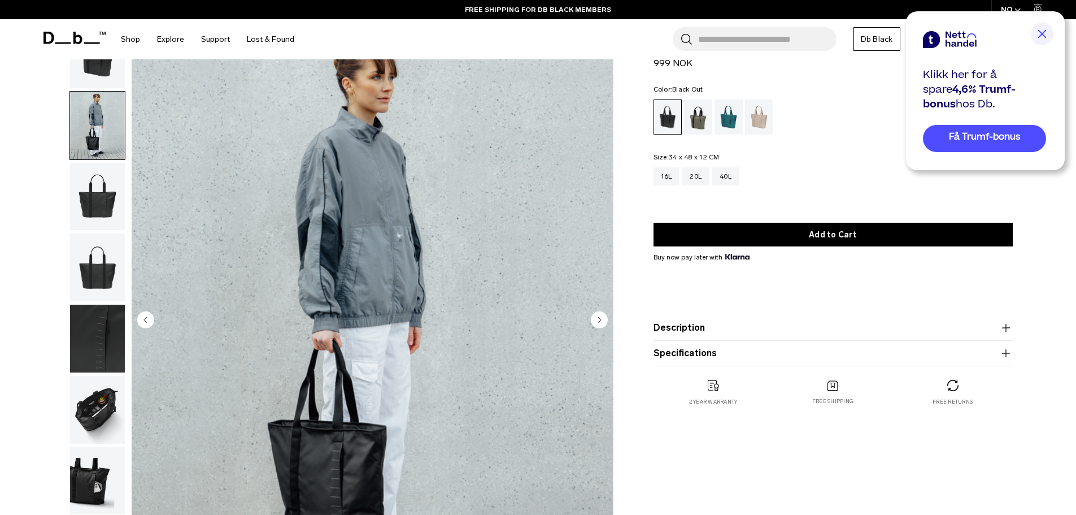
click at [603, 318] on circle "Next slide" at bounding box center [599, 319] width 17 height 17
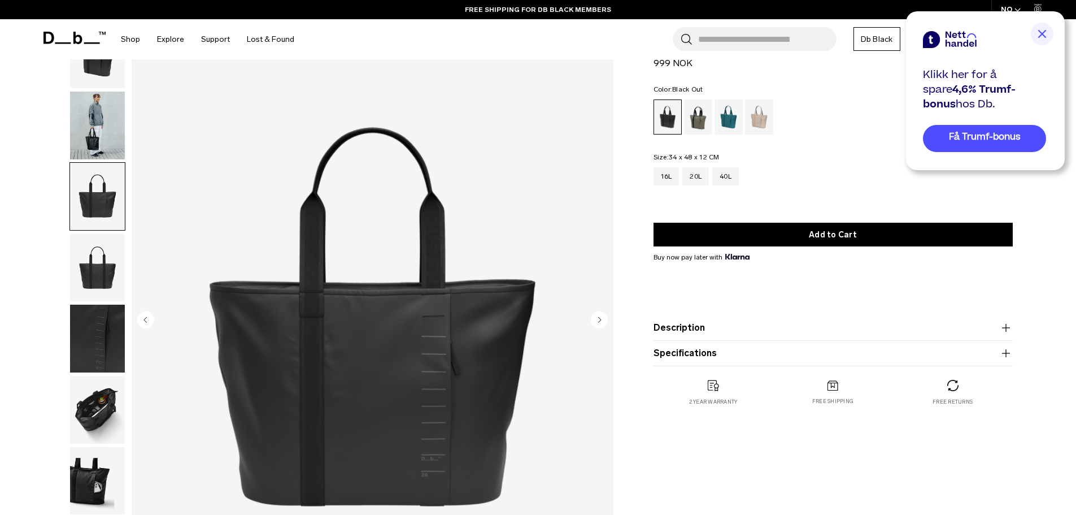
click at [603, 318] on circle "Next slide" at bounding box center [599, 319] width 17 height 17
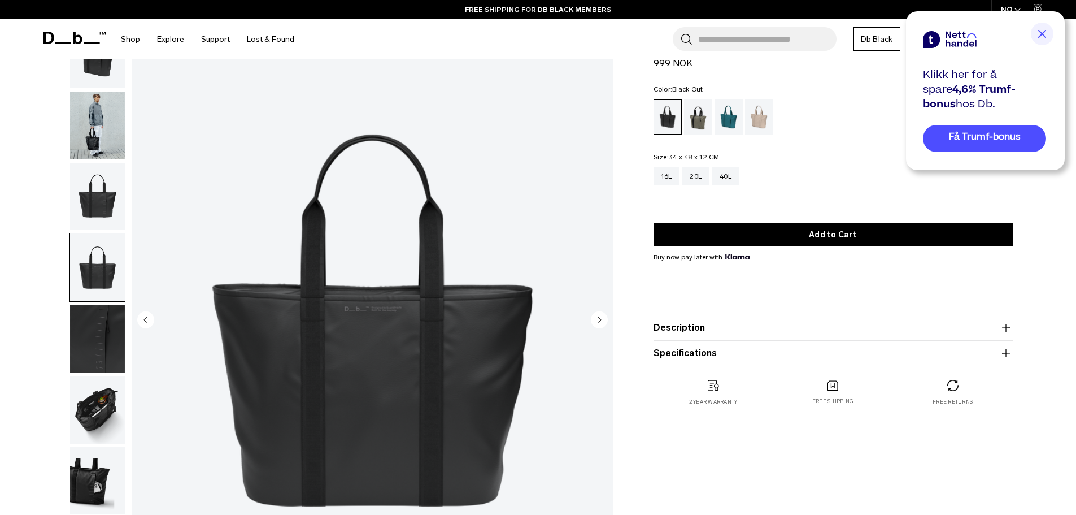
click at [603, 318] on circle "Next slide" at bounding box center [599, 319] width 17 height 17
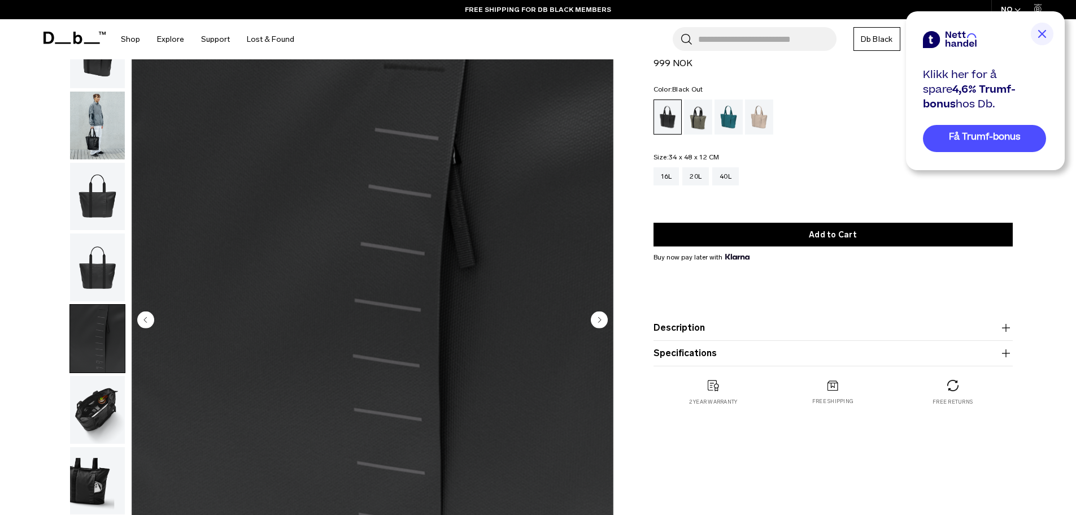
click at [603, 318] on circle "Next slide" at bounding box center [599, 319] width 17 height 17
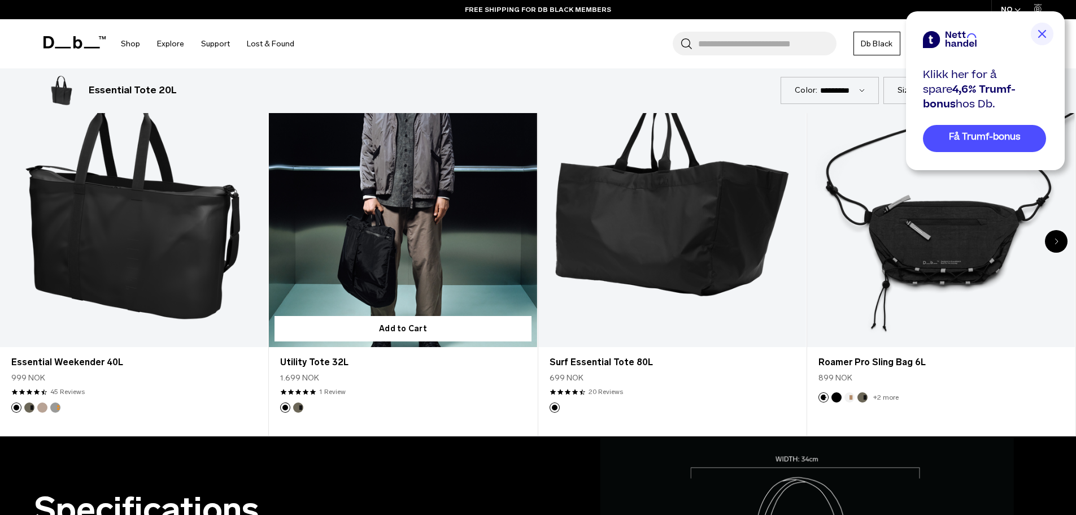
scroll to position [678, 0]
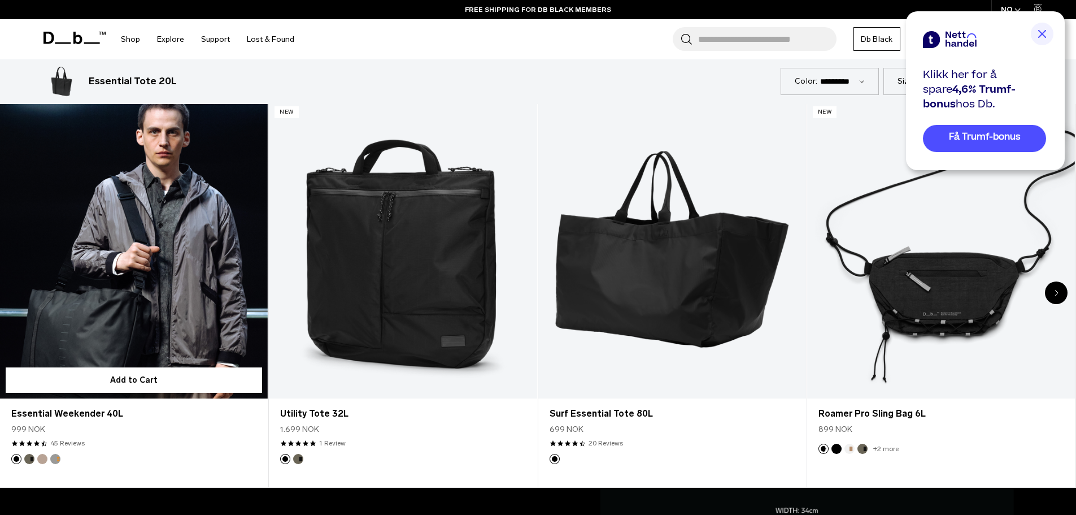
click at [183, 274] on link "Essential Weekender 40L" at bounding box center [134, 250] width 268 height 298
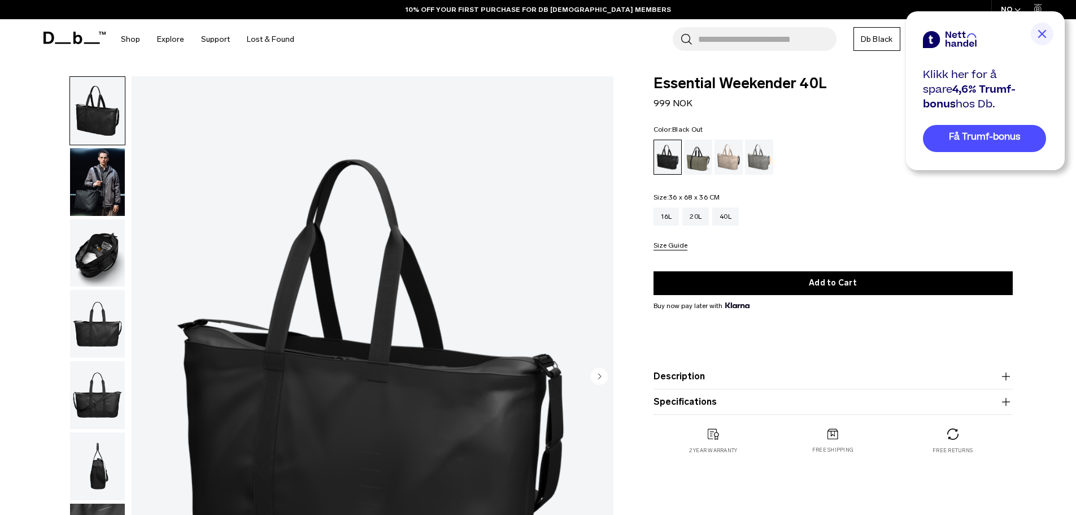
click at [119, 173] on img "button" at bounding box center [97, 182] width 55 height 68
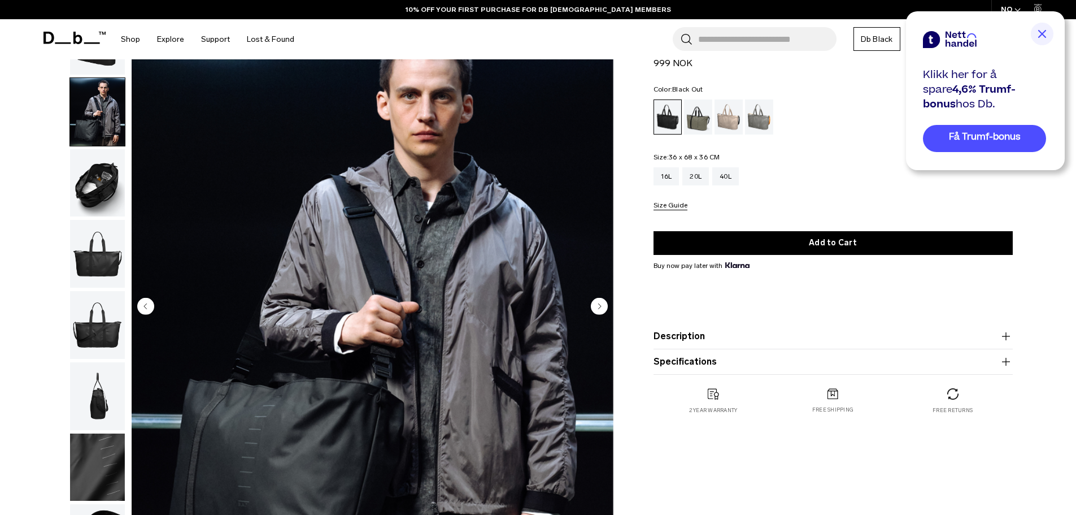
scroll to position [169, 0]
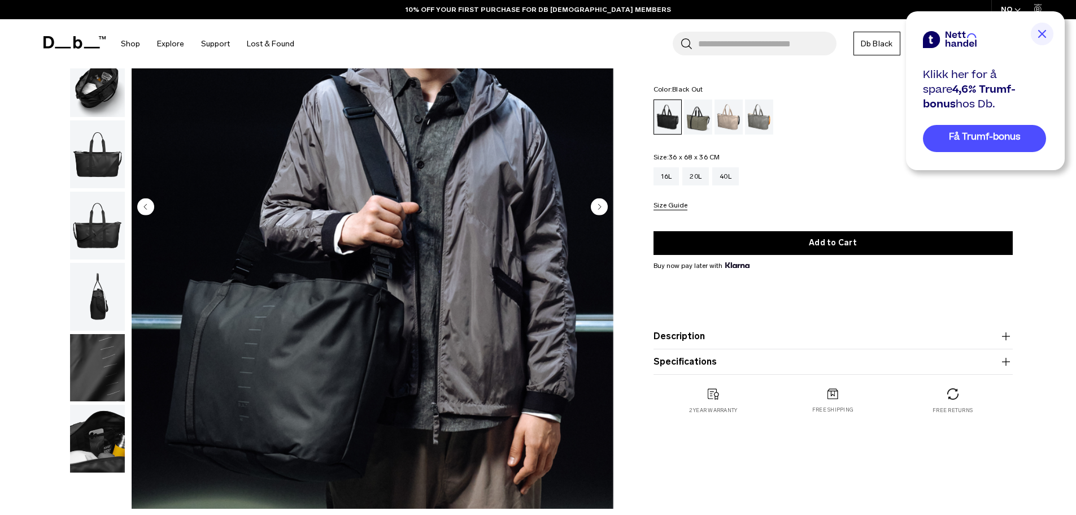
click at [93, 173] on img "button" at bounding box center [97, 154] width 55 height 68
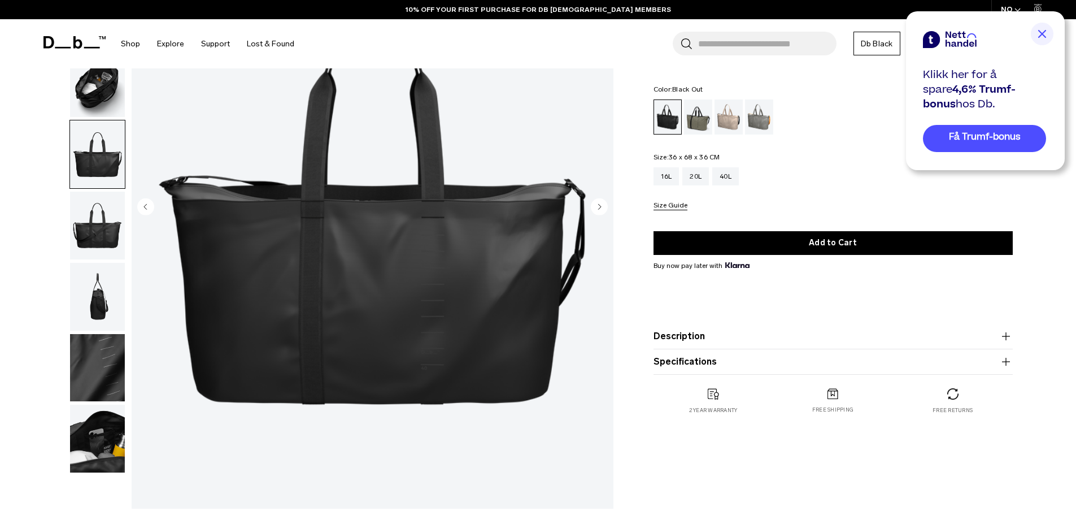
click at [101, 222] on img "button" at bounding box center [97, 225] width 55 height 68
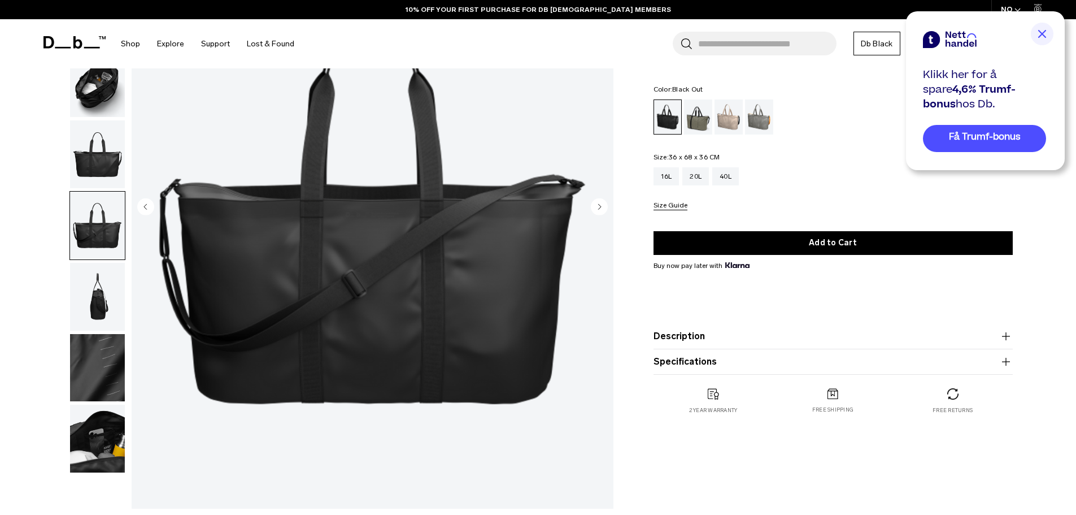
click at [104, 281] on img "button" at bounding box center [97, 297] width 55 height 68
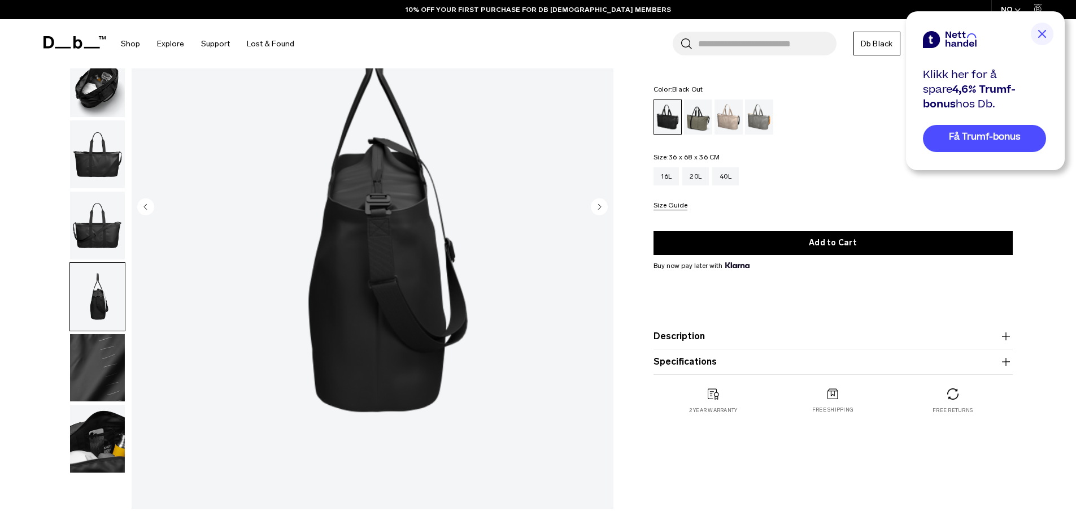
click at [102, 337] on img "button" at bounding box center [97, 368] width 55 height 68
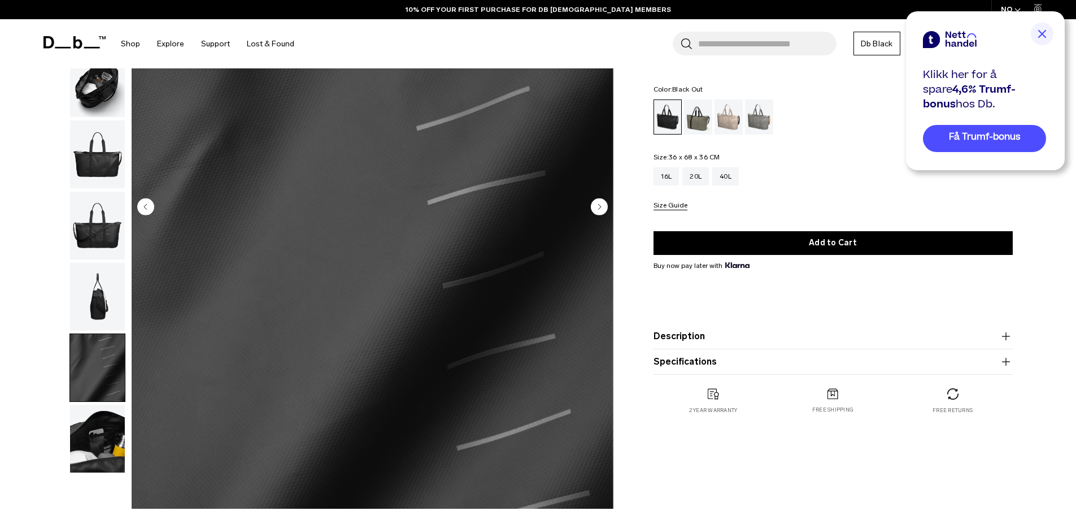
click at [108, 431] on img "button" at bounding box center [97, 438] width 55 height 68
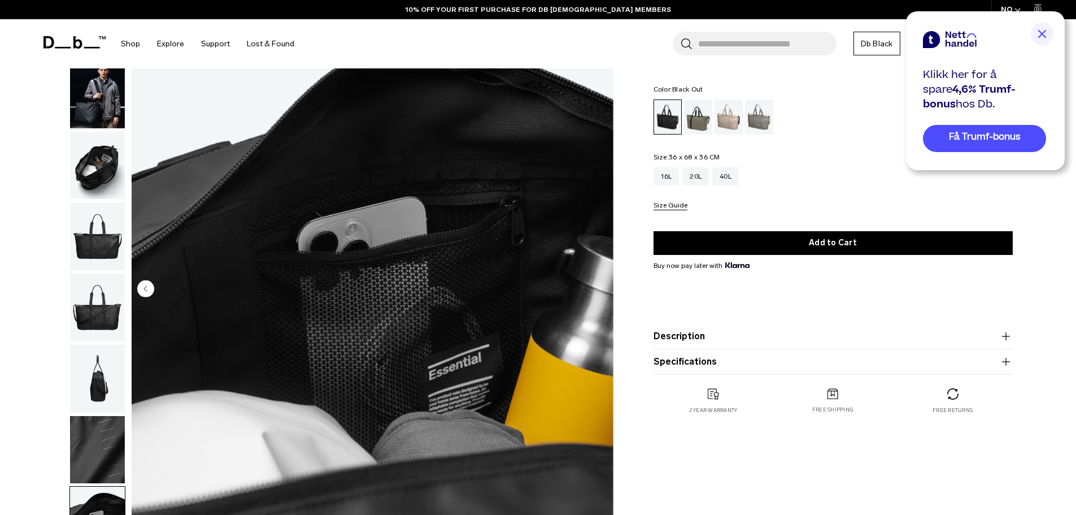
scroll to position [0, 0]
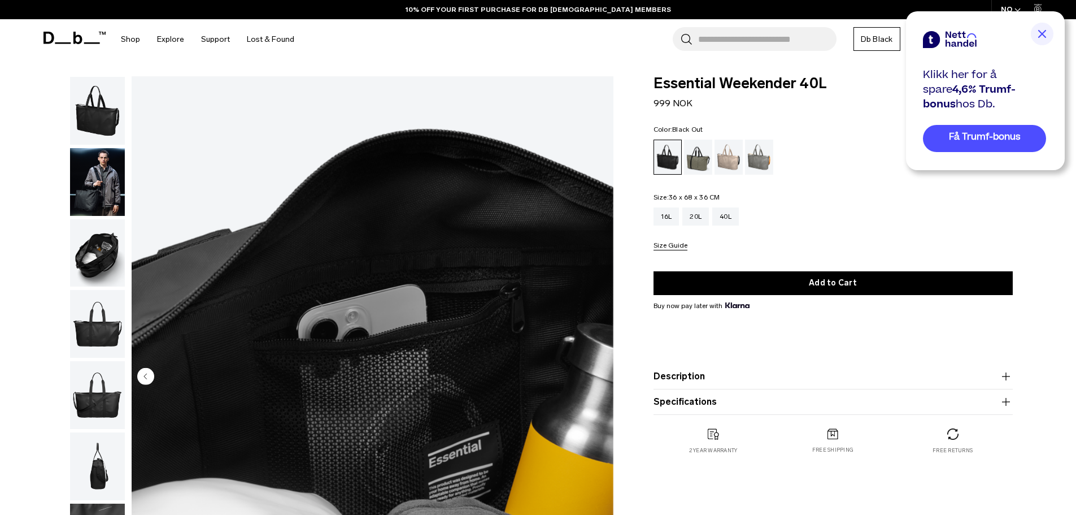
click at [90, 108] on img "button" at bounding box center [97, 111] width 55 height 68
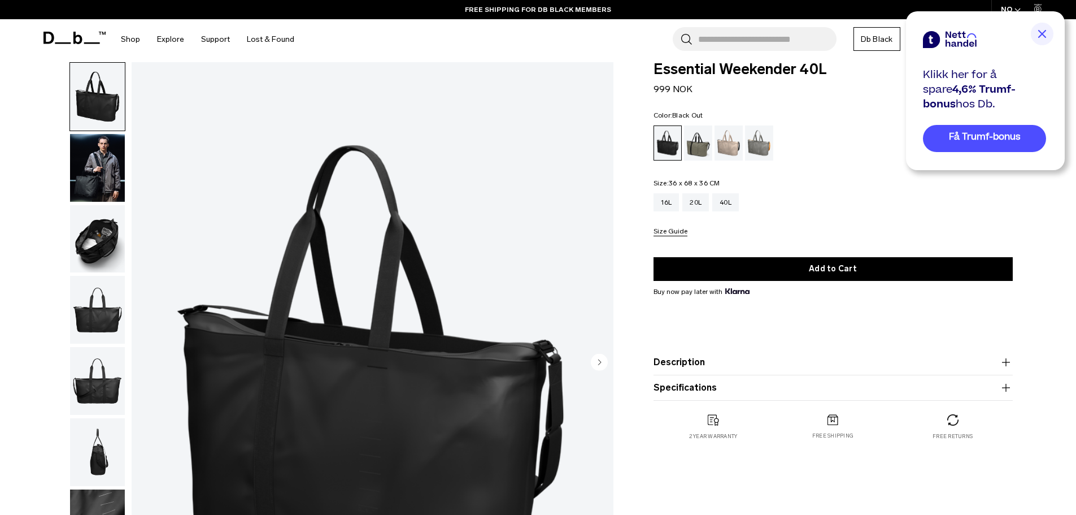
scroll to position [113, 0]
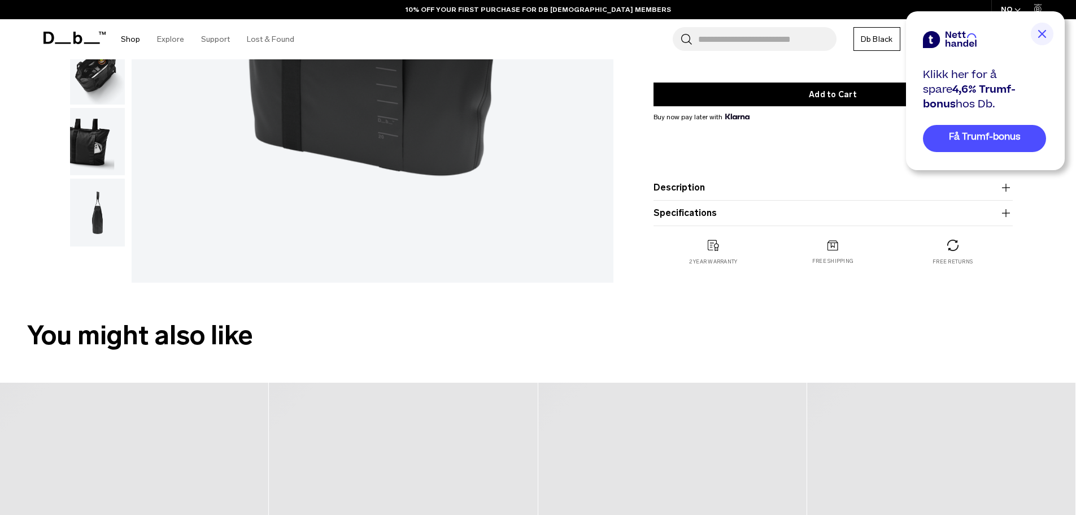
scroll to position [395, 0]
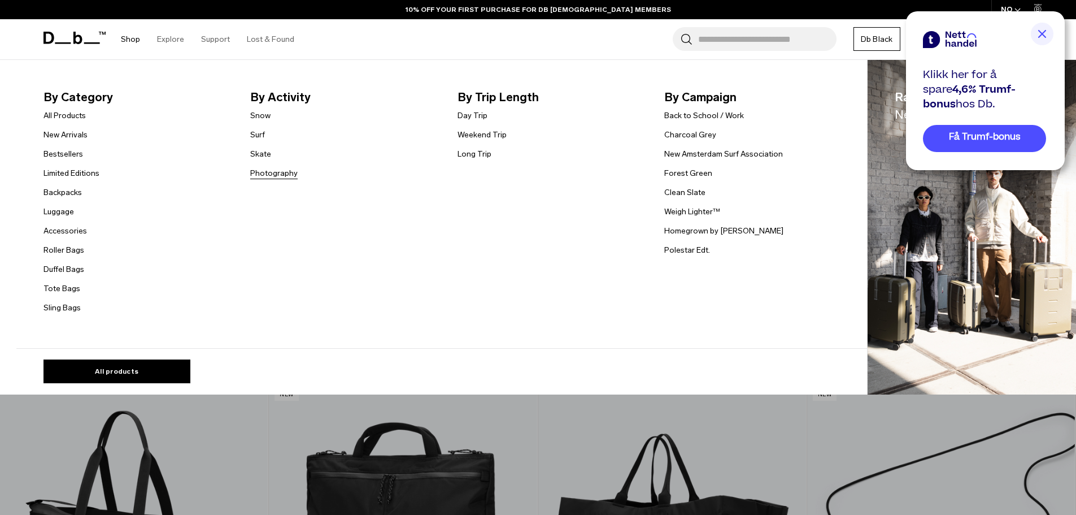
click at [276, 175] on link "Photography" at bounding box center [273, 173] width 47 height 12
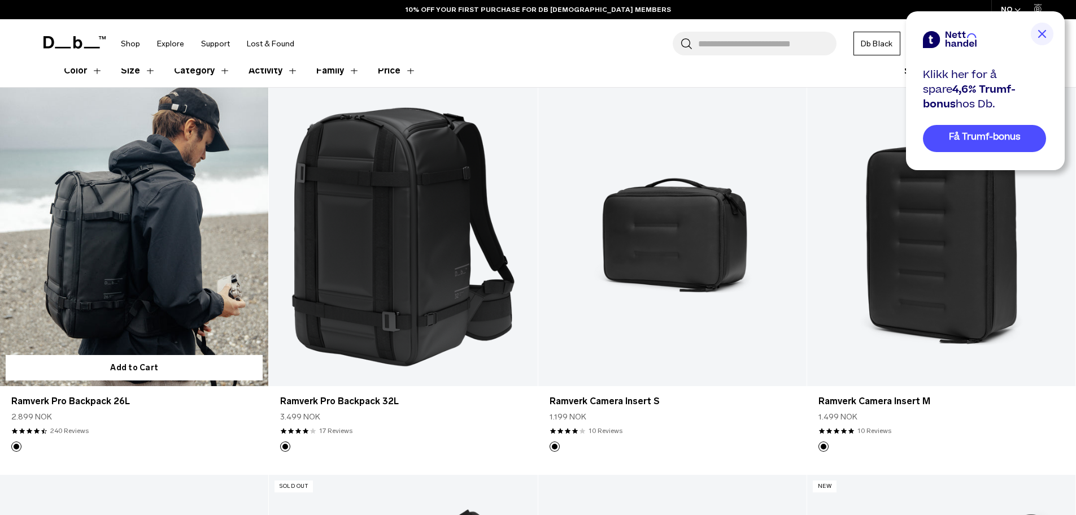
scroll to position [226, 0]
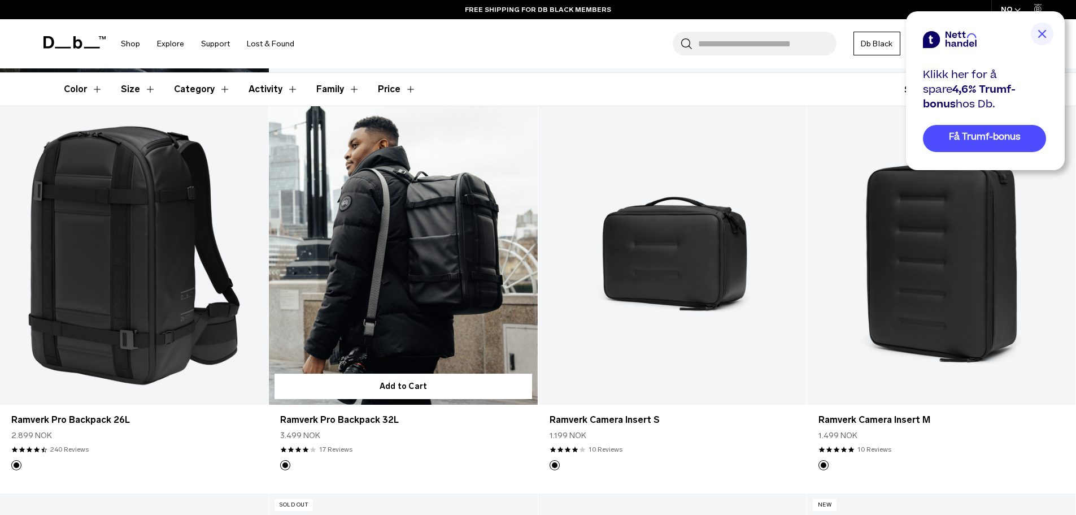
click at [448, 248] on link "Ramverk Pro Backpack 32L" at bounding box center [403, 255] width 268 height 298
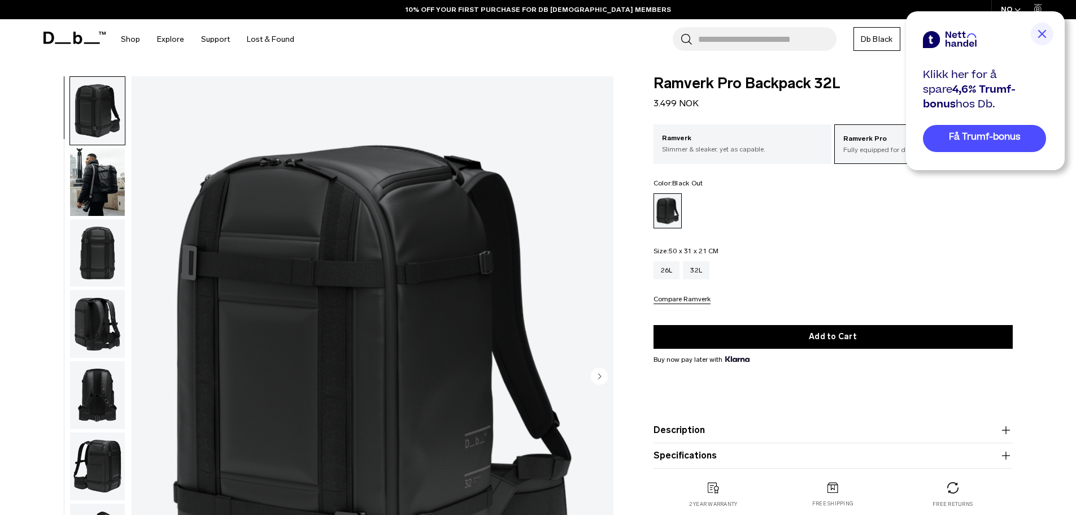
click at [104, 193] on img "button" at bounding box center [97, 182] width 55 height 68
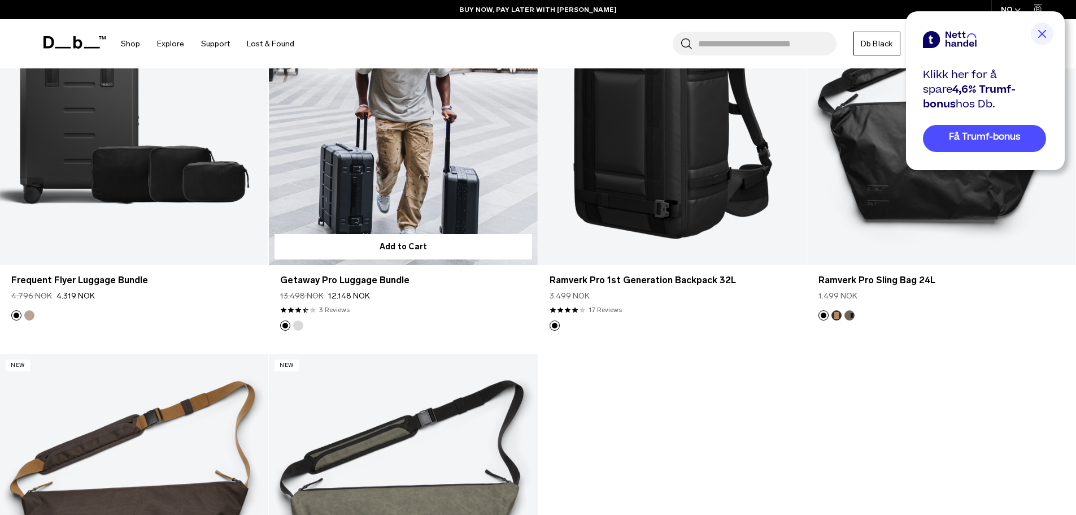
scroll to position [2220, 0]
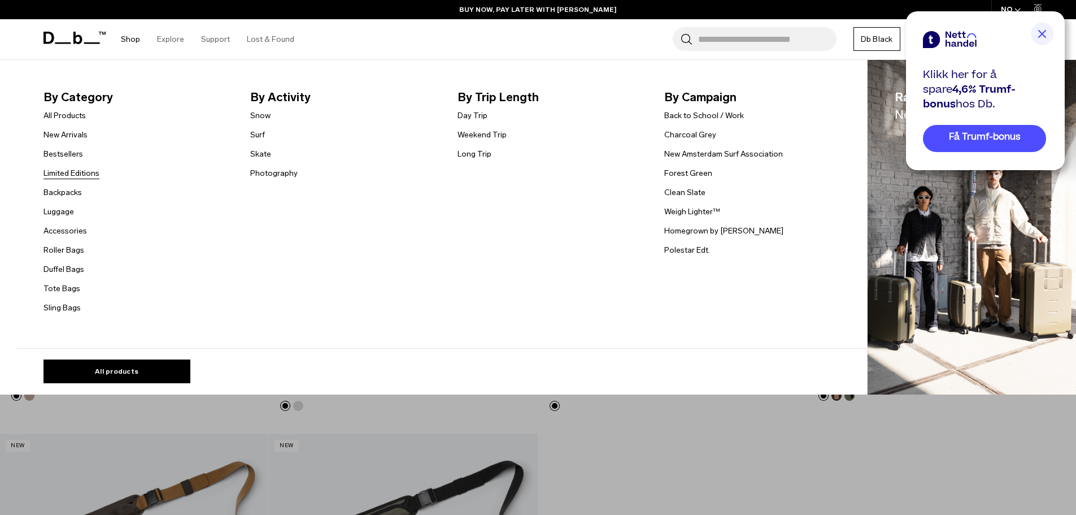
click at [71, 167] on link "Limited Editions" at bounding box center [71, 173] width 56 height 12
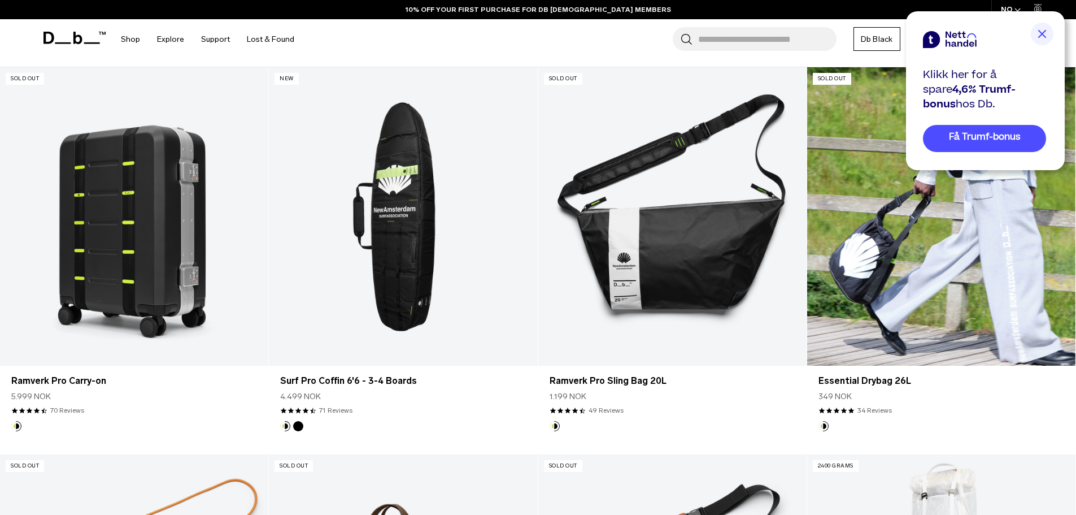
scroll to position [169, 0]
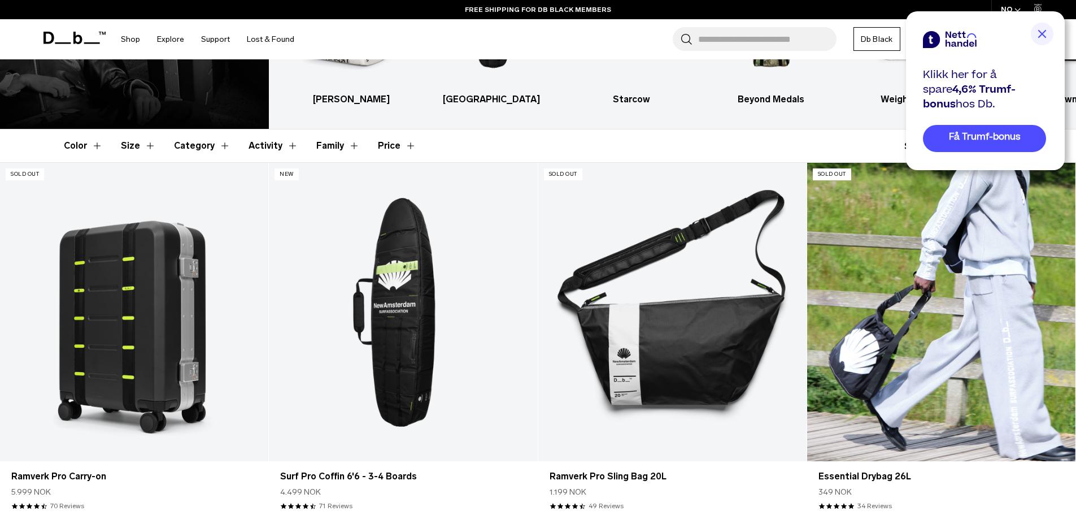
click at [908, 333] on link "Essential Drybag 26L" at bounding box center [941, 312] width 268 height 298
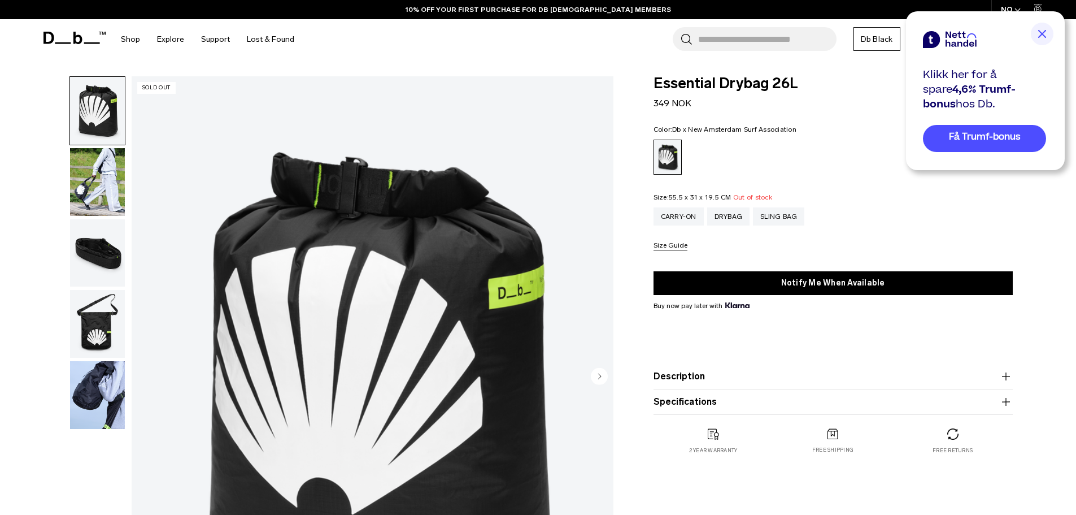
click at [115, 248] on img "button" at bounding box center [97, 253] width 55 height 68
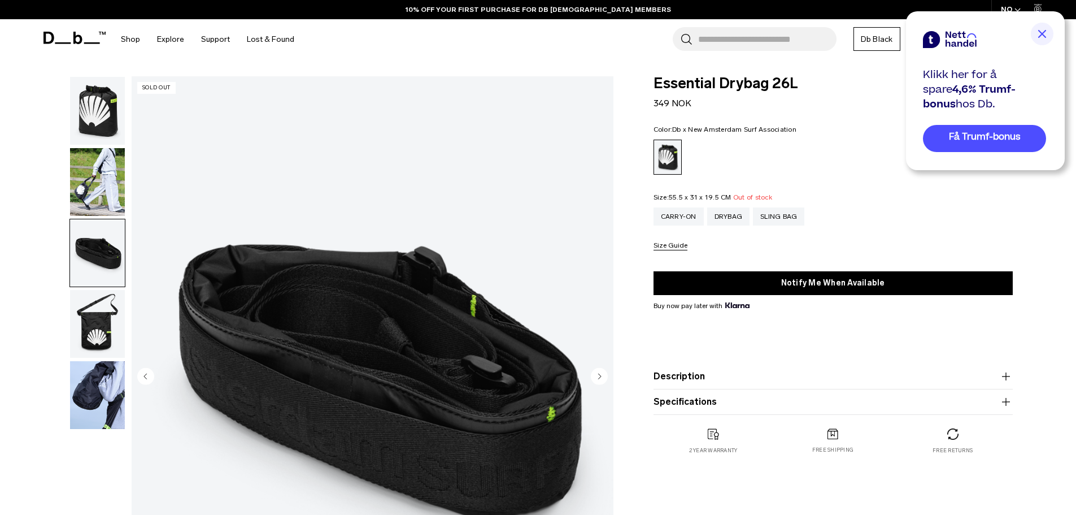
click at [110, 289] on ul at bounding box center [97, 252] width 56 height 353
click at [105, 321] on img "button" at bounding box center [97, 324] width 55 height 68
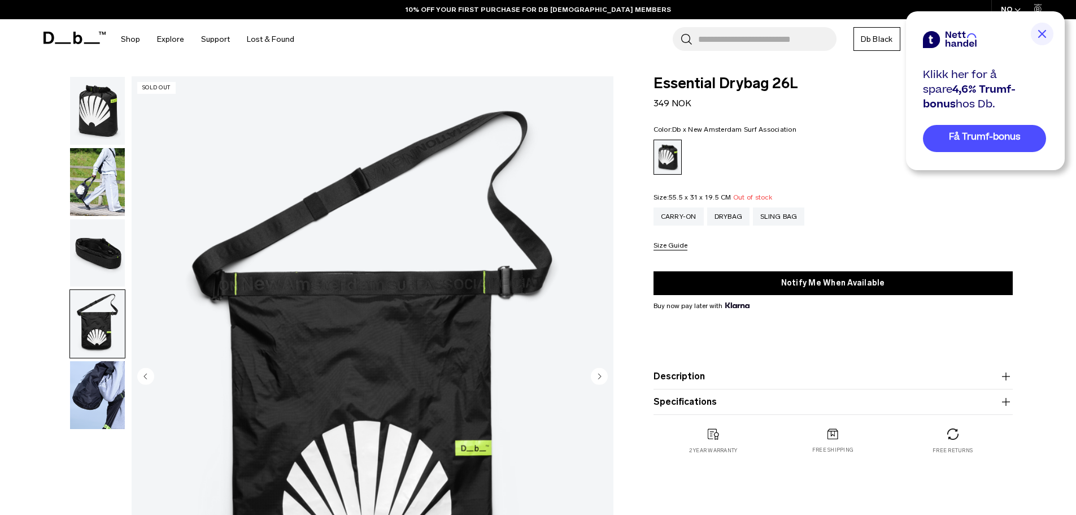
click at [103, 375] on img "button" at bounding box center [97, 395] width 55 height 68
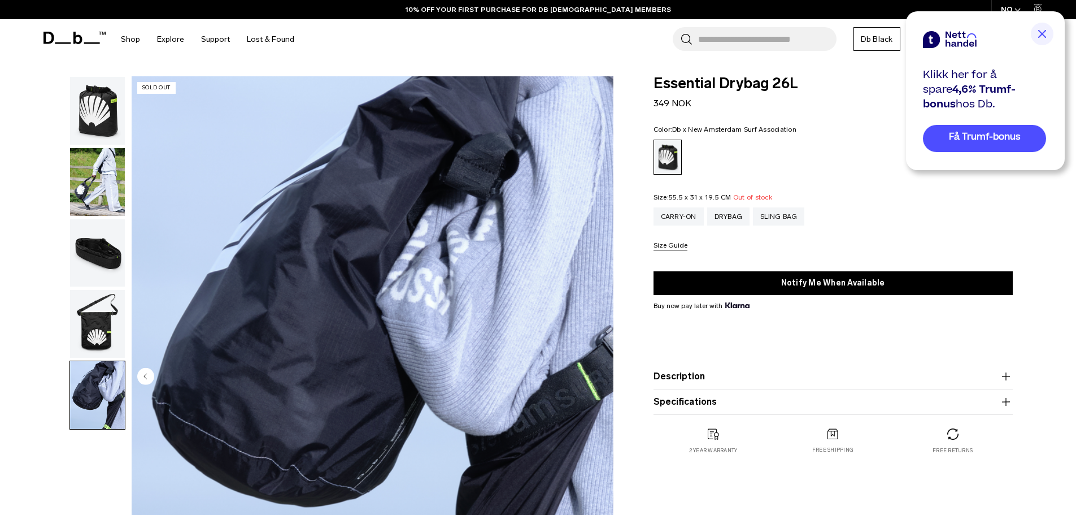
click at [91, 151] on img "button" at bounding box center [97, 182] width 55 height 68
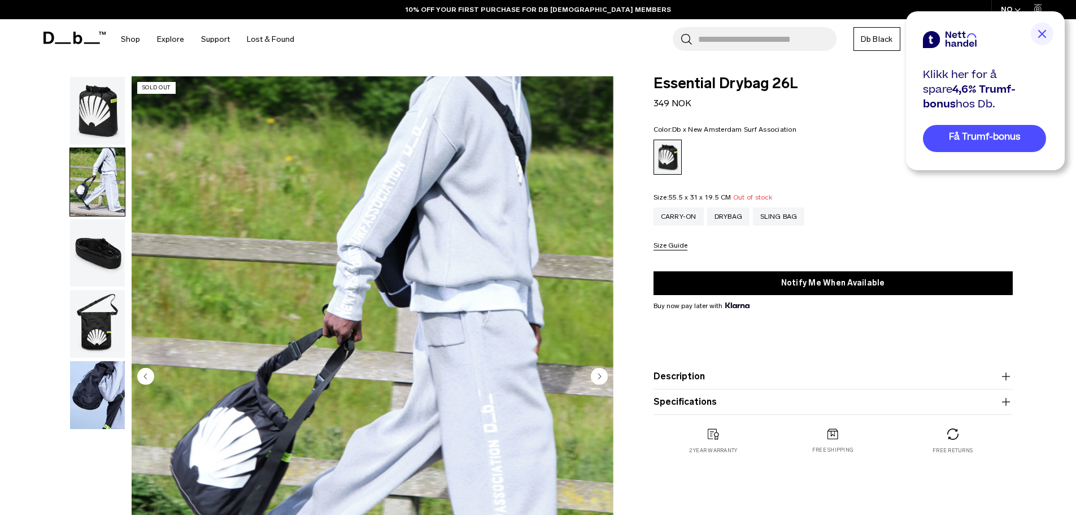
click at [94, 121] on img "button" at bounding box center [97, 111] width 55 height 68
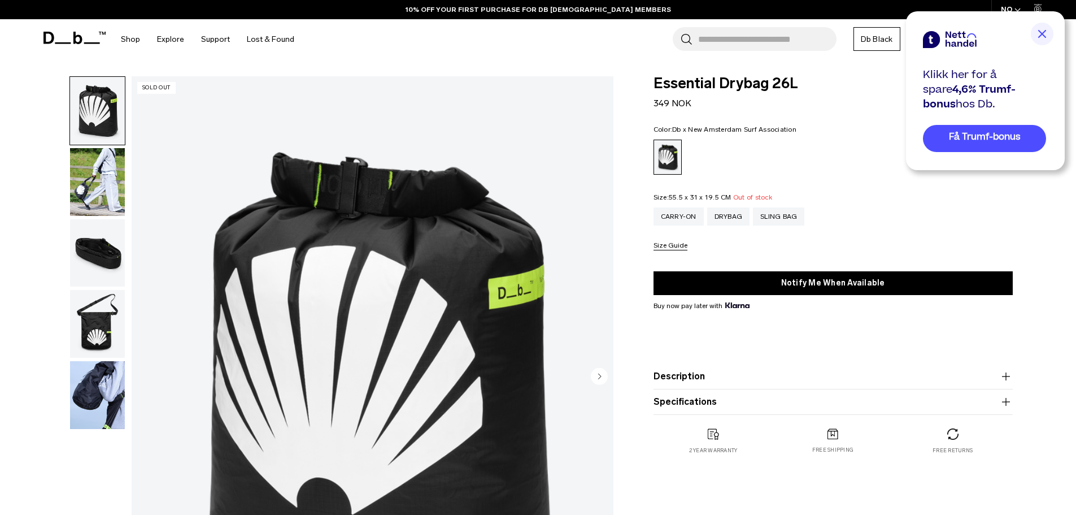
click at [95, 190] on img "button" at bounding box center [97, 182] width 55 height 68
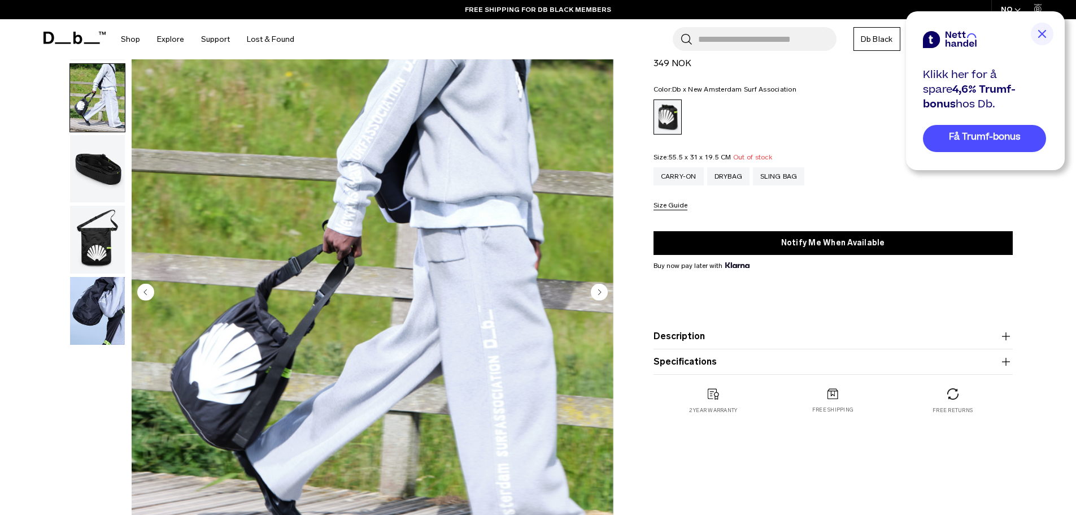
scroll to position [169, 0]
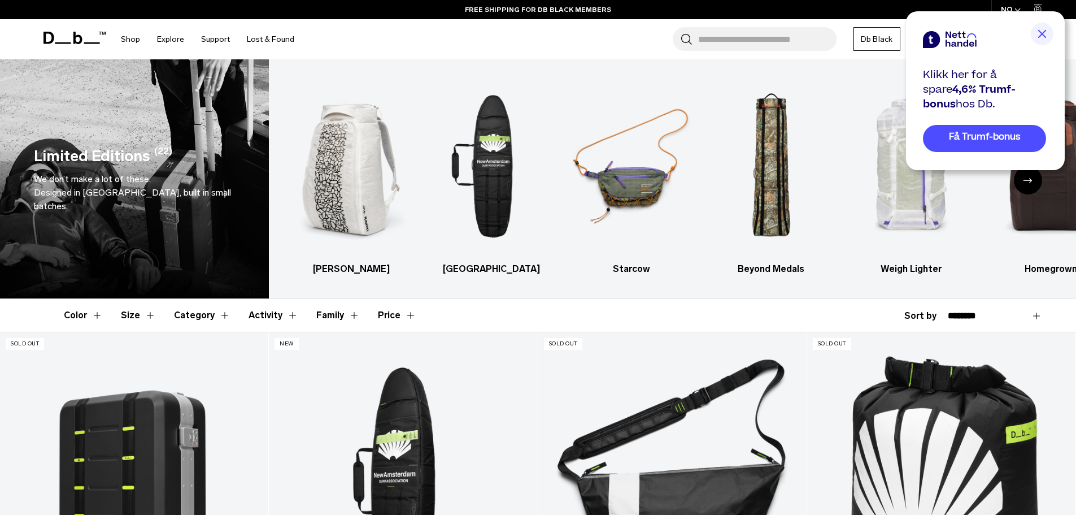
click at [759, 51] on div "Search for Bags, Luggage... Search Close Trending Products All Products Hugger …" at bounding box center [670, 39] width 735 height 40
click at [758, 47] on input "Search for Bags, Luggage..." at bounding box center [767, 39] width 138 height 24
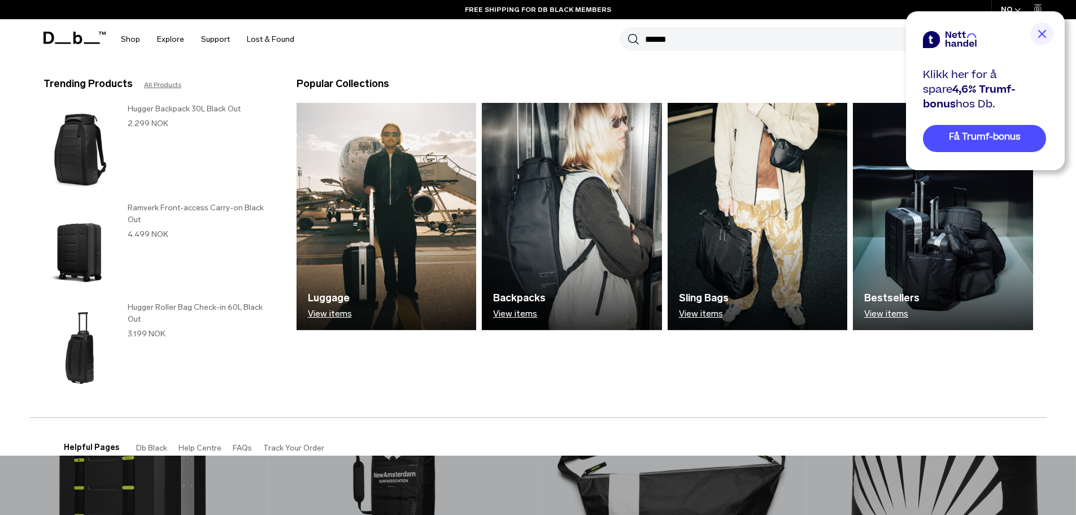
type input "******"
click at [628, 33] on button "Search" at bounding box center [634, 39] width 12 height 12
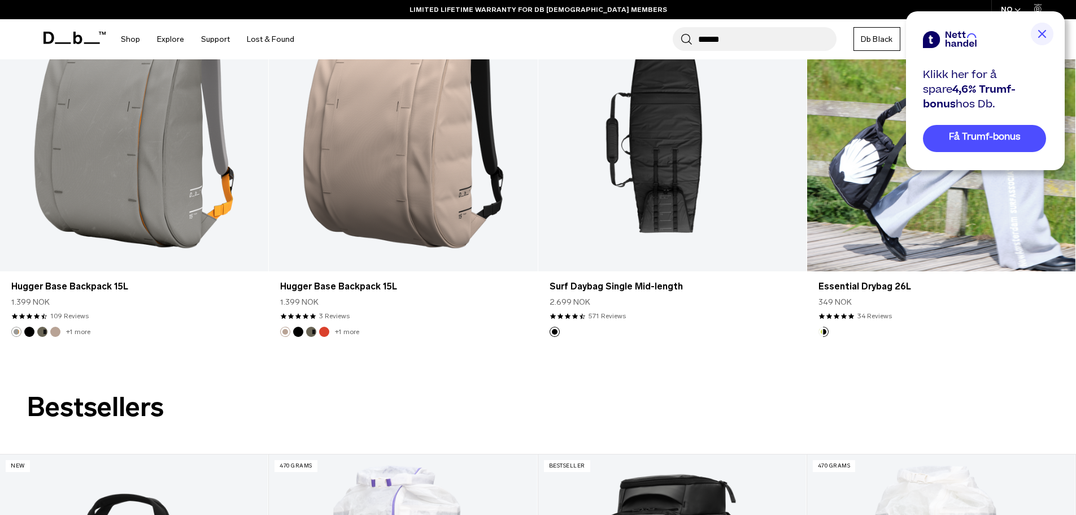
scroll to position [1299, 0]
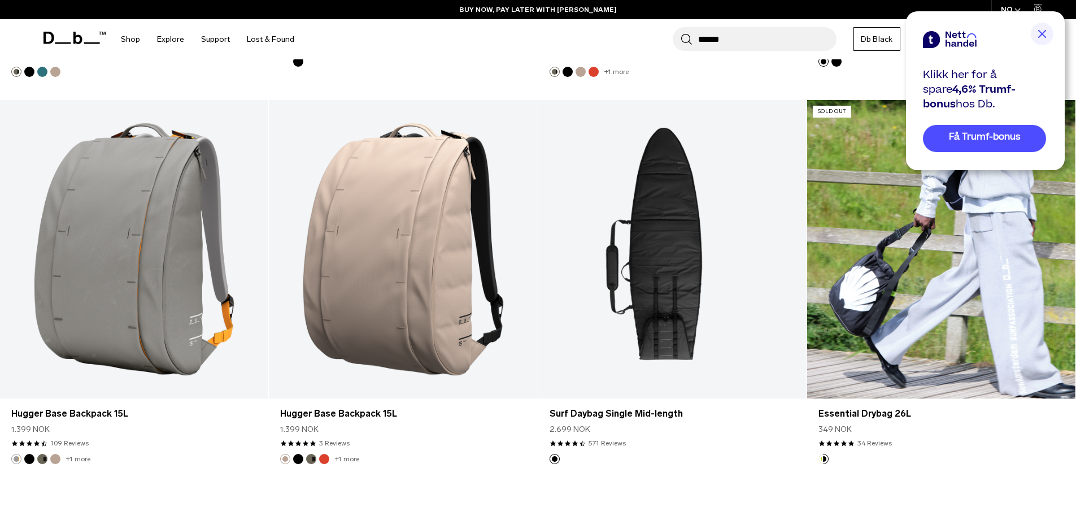
click at [987, 258] on link "Essential Drybag 26L" at bounding box center [941, 249] width 268 height 298
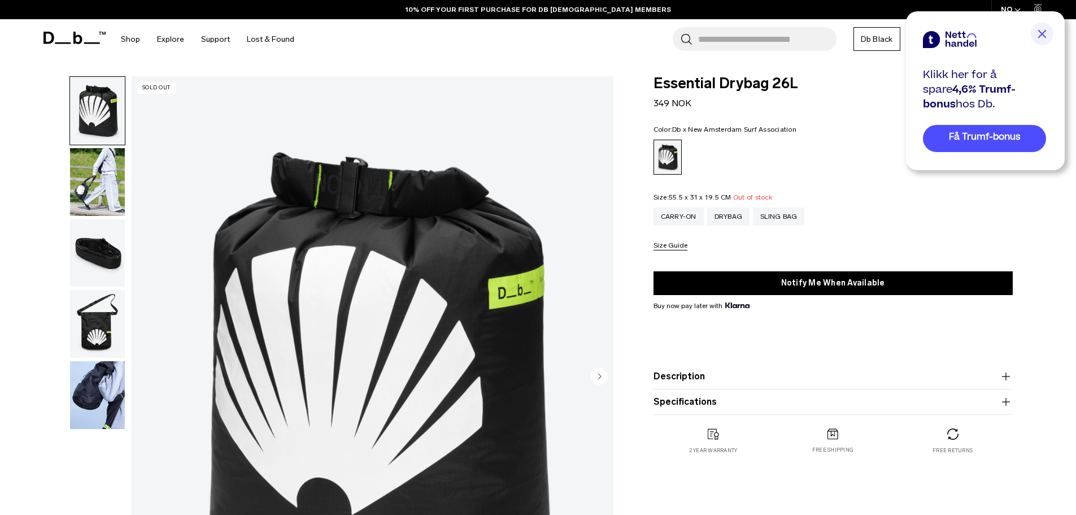
click at [108, 178] on img "button" at bounding box center [97, 182] width 55 height 68
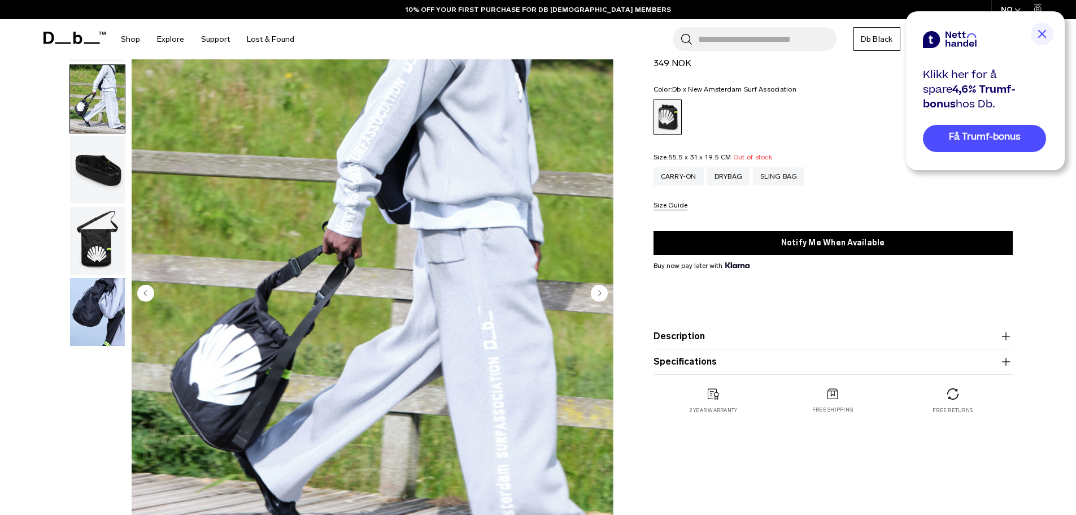
scroll to position [169, 0]
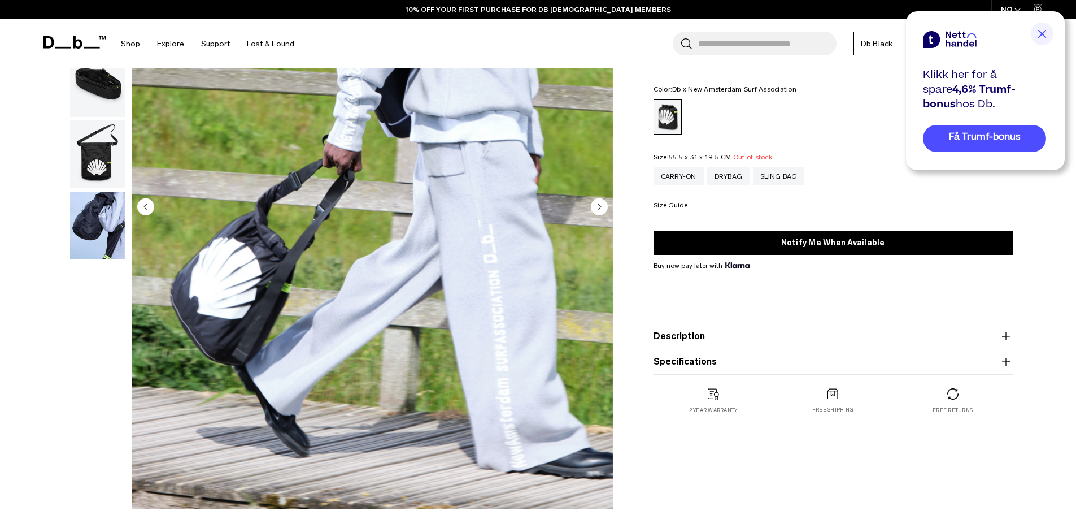
click at [101, 166] on img "button" at bounding box center [97, 154] width 55 height 68
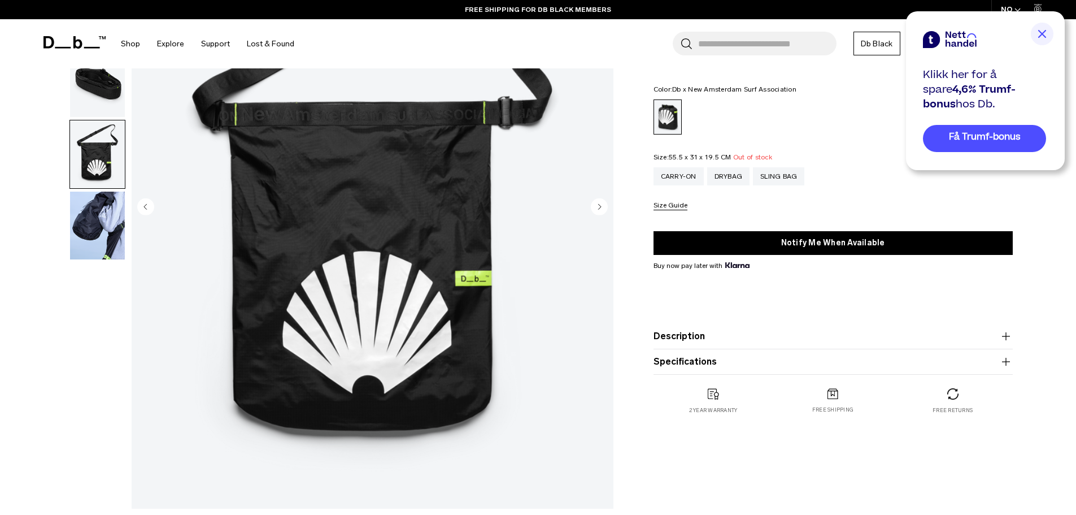
click at [102, 230] on img "button" at bounding box center [97, 225] width 55 height 68
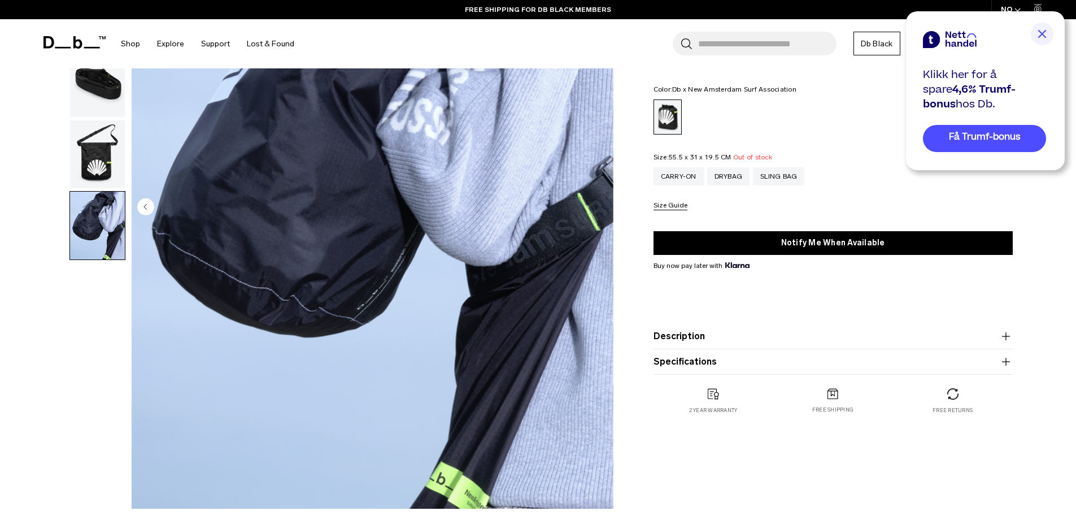
scroll to position [0, 0]
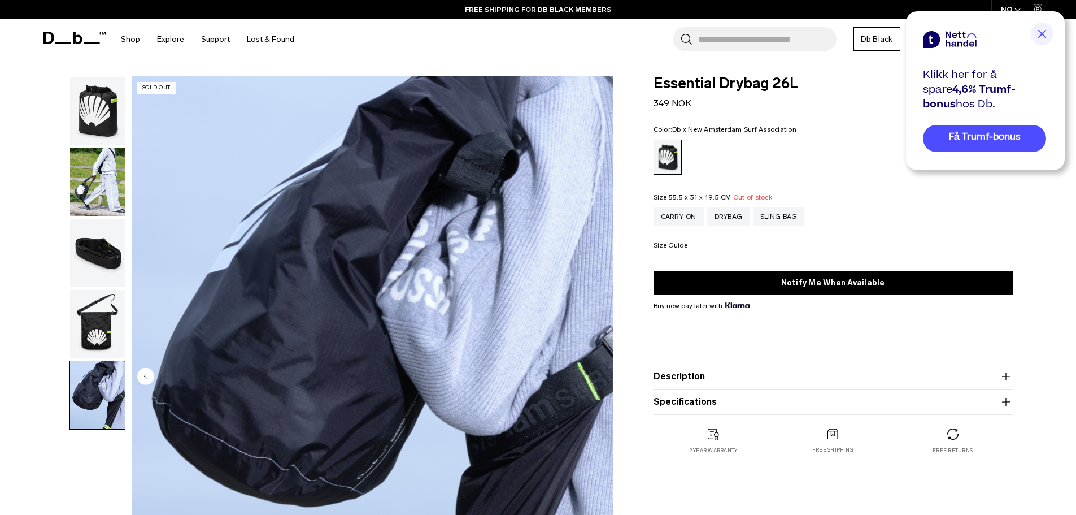
click at [105, 119] on img "button" at bounding box center [97, 111] width 55 height 68
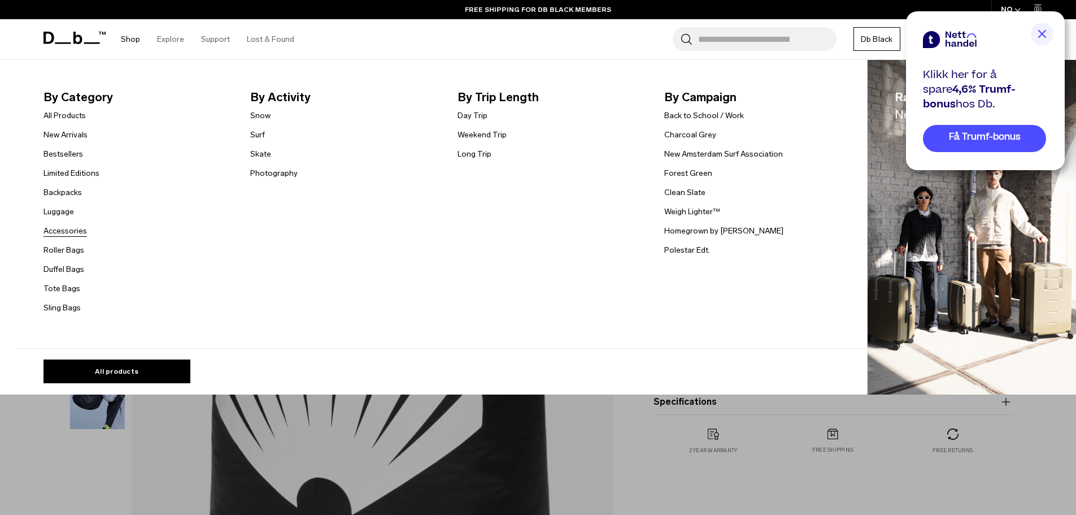
click at [78, 229] on link "Accessories" at bounding box center [64, 231] width 43 height 12
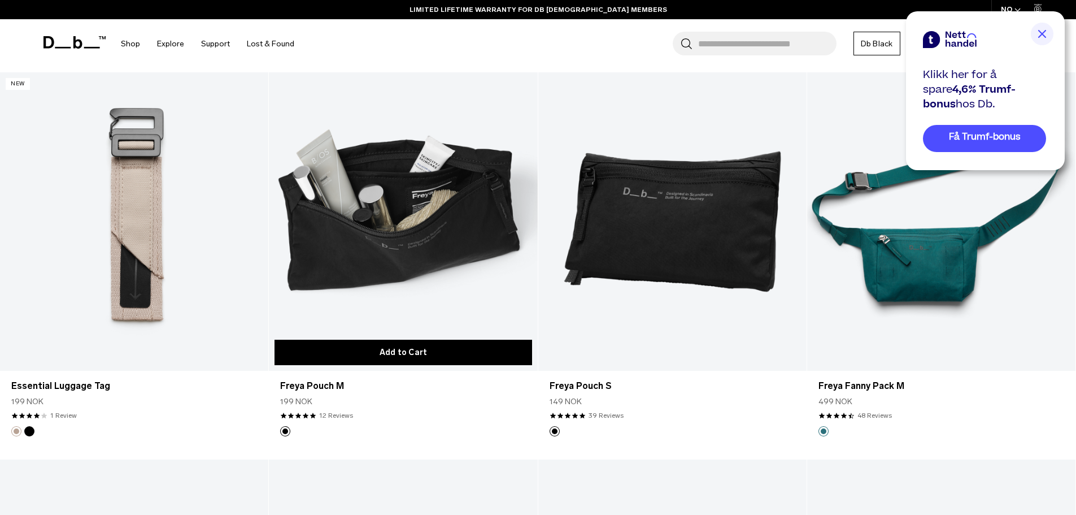
scroll to position [2146, 0]
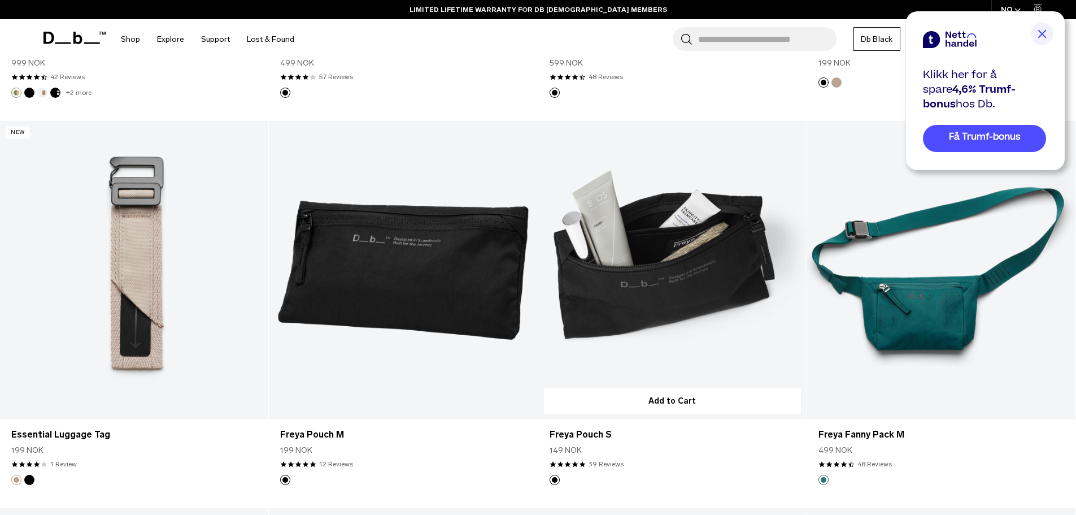
click at [624, 270] on link "Freya Pouch S" at bounding box center [672, 270] width 268 height 298
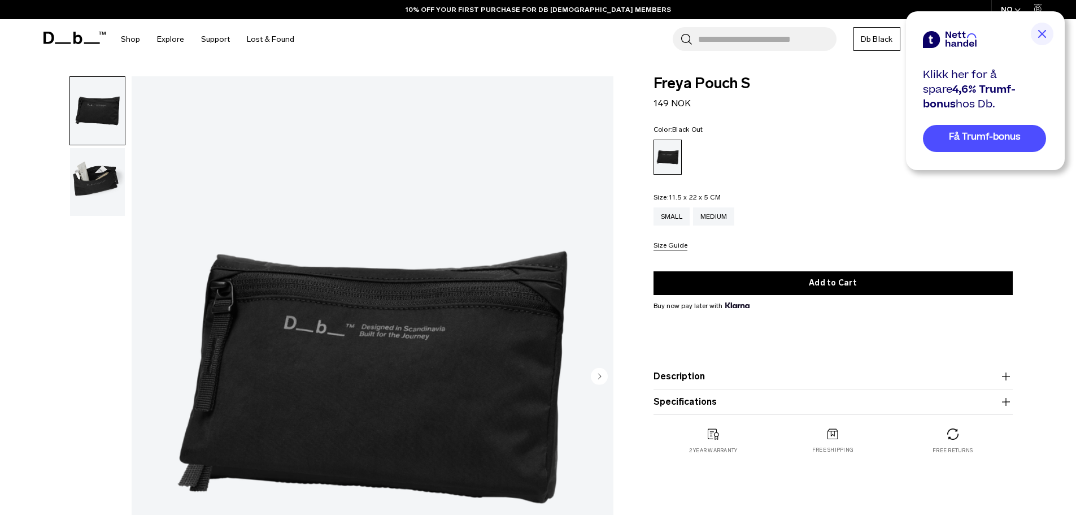
click at [116, 177] on img "button" at bounding box center [97, 182] width 55 height 68
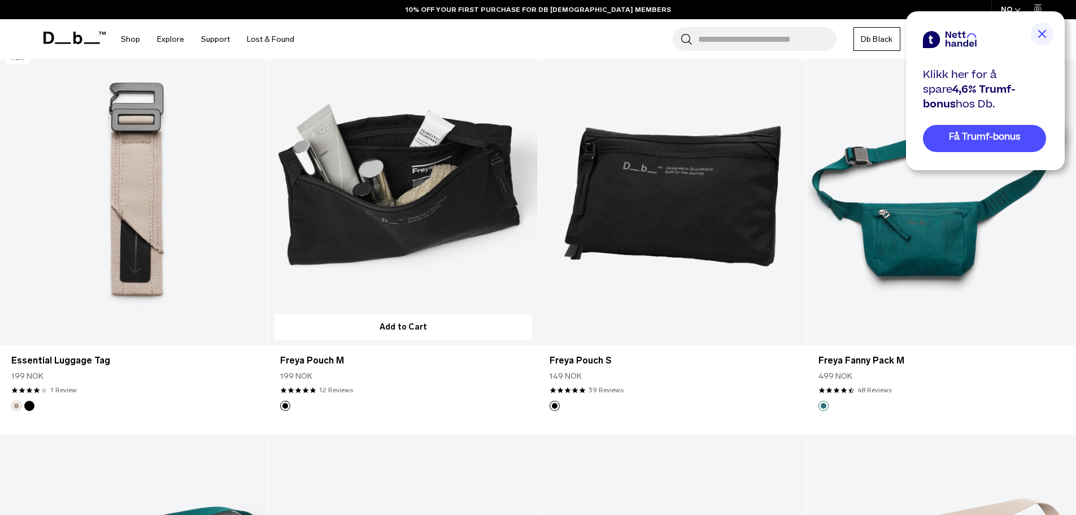
scroll to position [2220, 0]
click at [437, 206] on link "Freya Pouch M" at bounding box center [403, 196] width 268 height 298
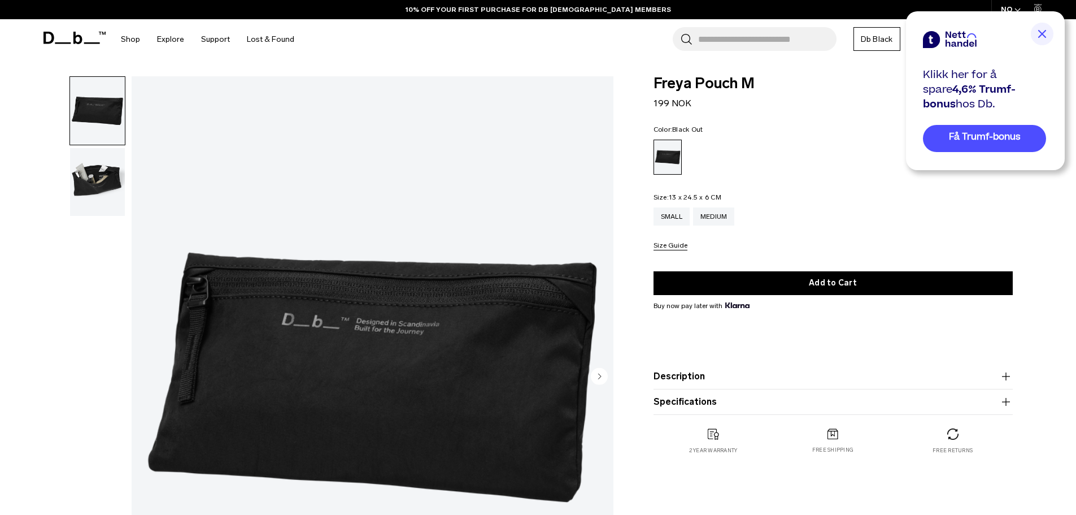
click at [108, 186] on img "button" at bounding box center [97, 182] width 55 height 68
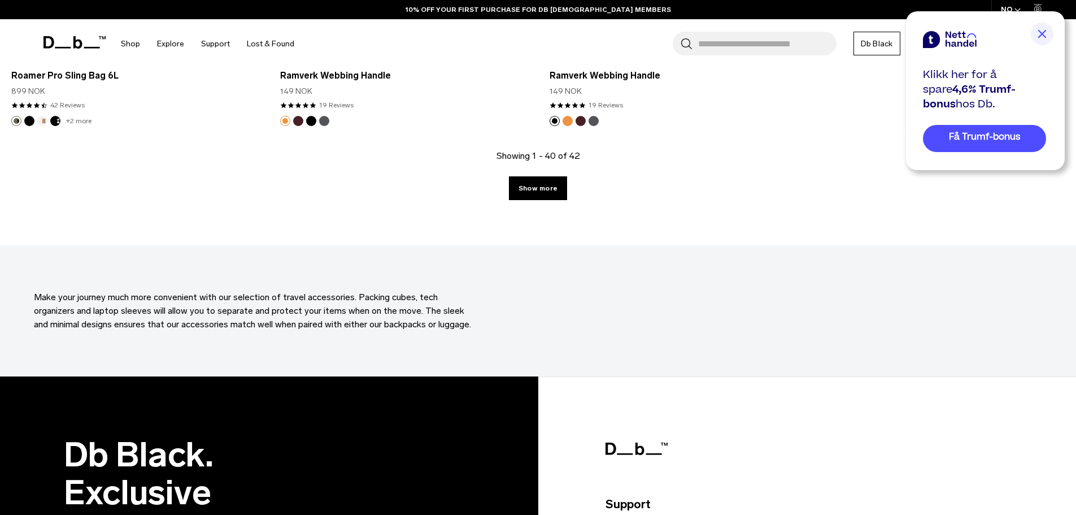
scroll to position [4489, 0]
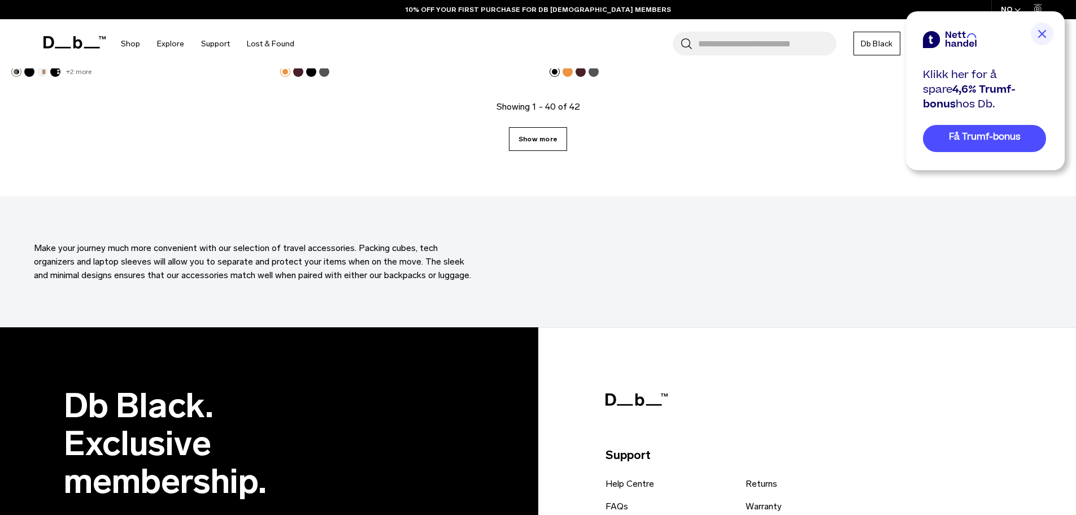
click at [543, 137] on link "Show more" at bounding box center [538, 139] width 58 height 24
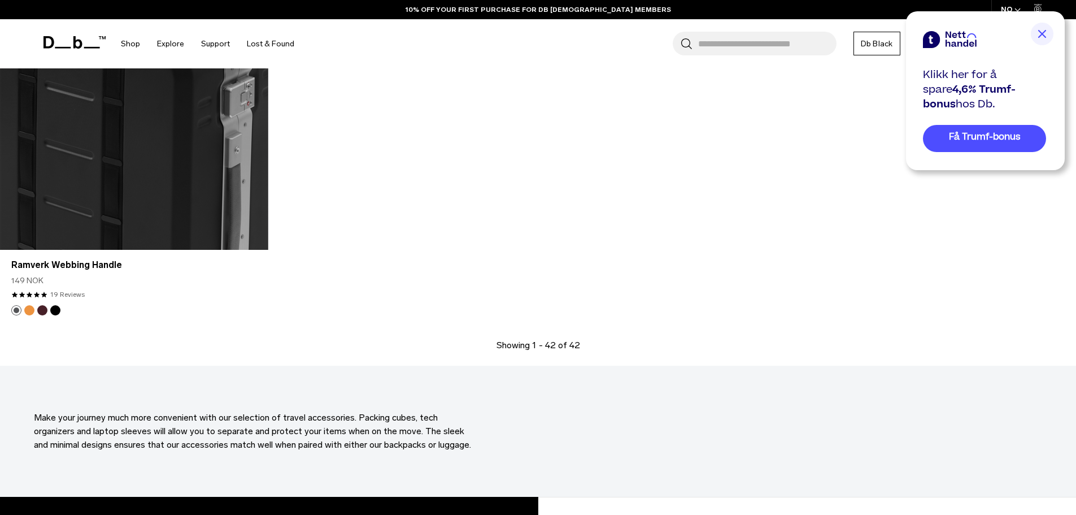
scroll to position [4771, 0]
